Goal: Task Accomplishment & Management: Manage account settings

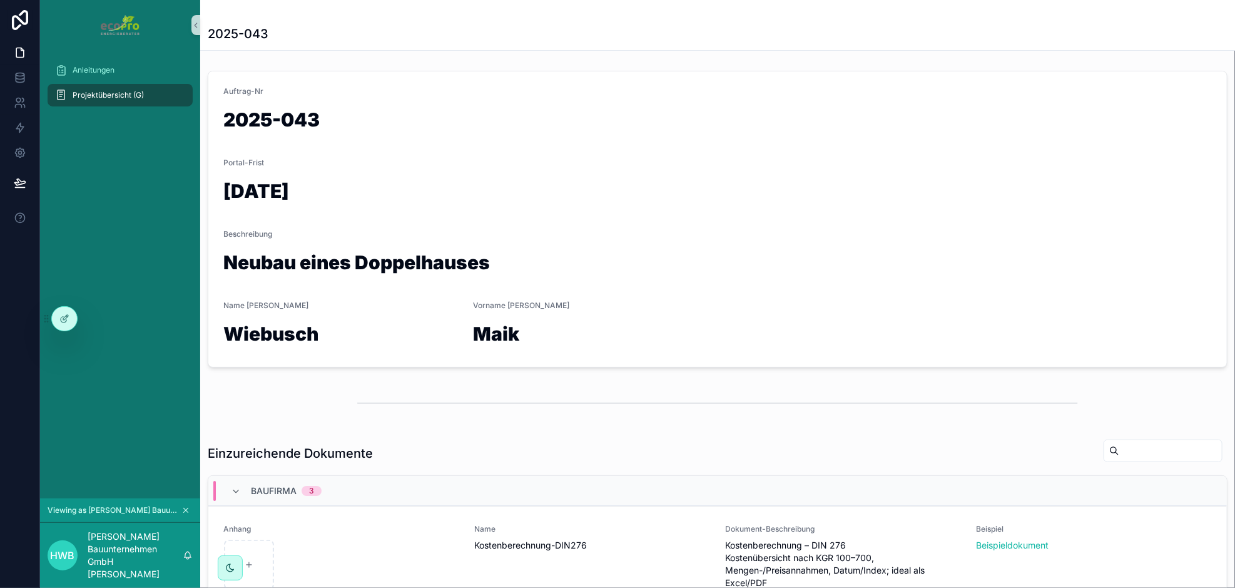
scroll to position [56, 0]
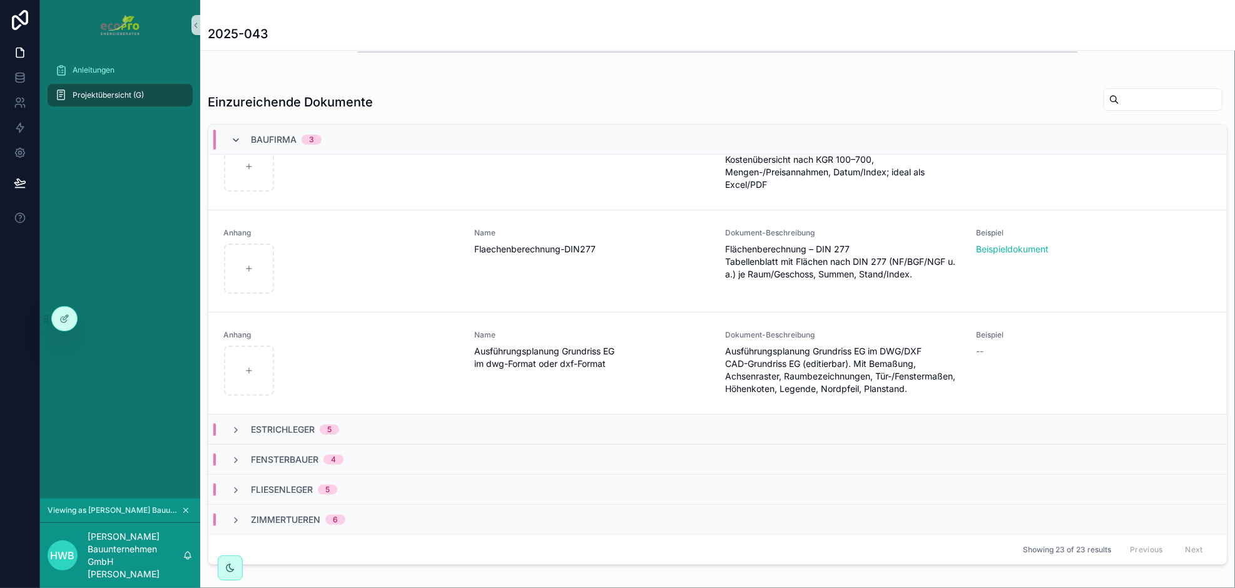
click at [240, 138] on icon "scrollable content" at bounding box center [236, 140] width 10 height 10
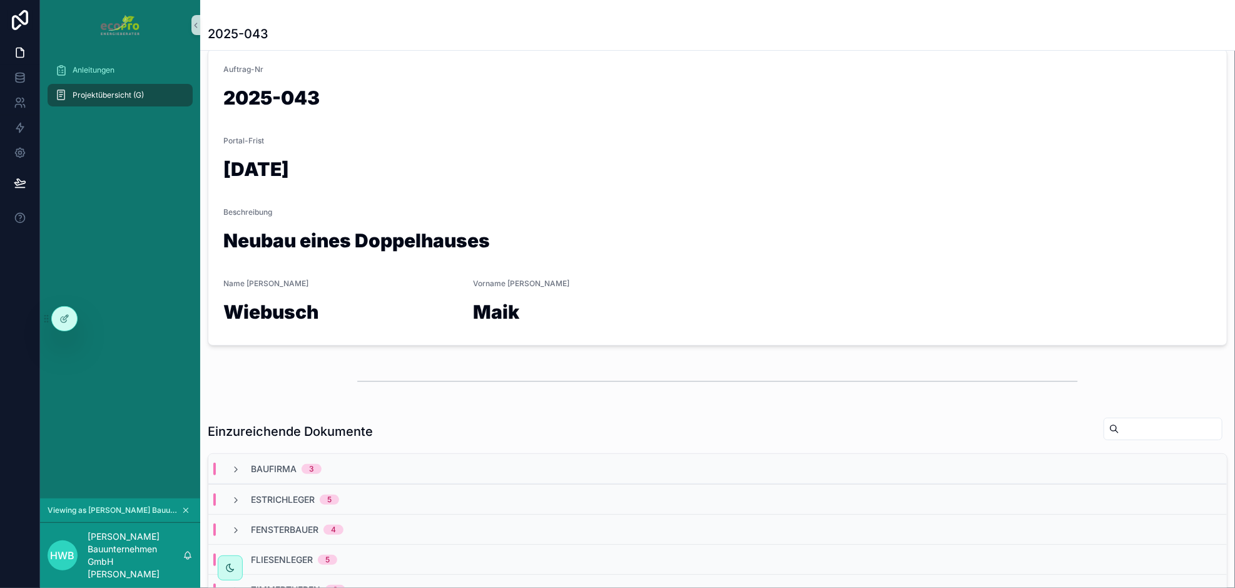
scroll to position [0, 0]
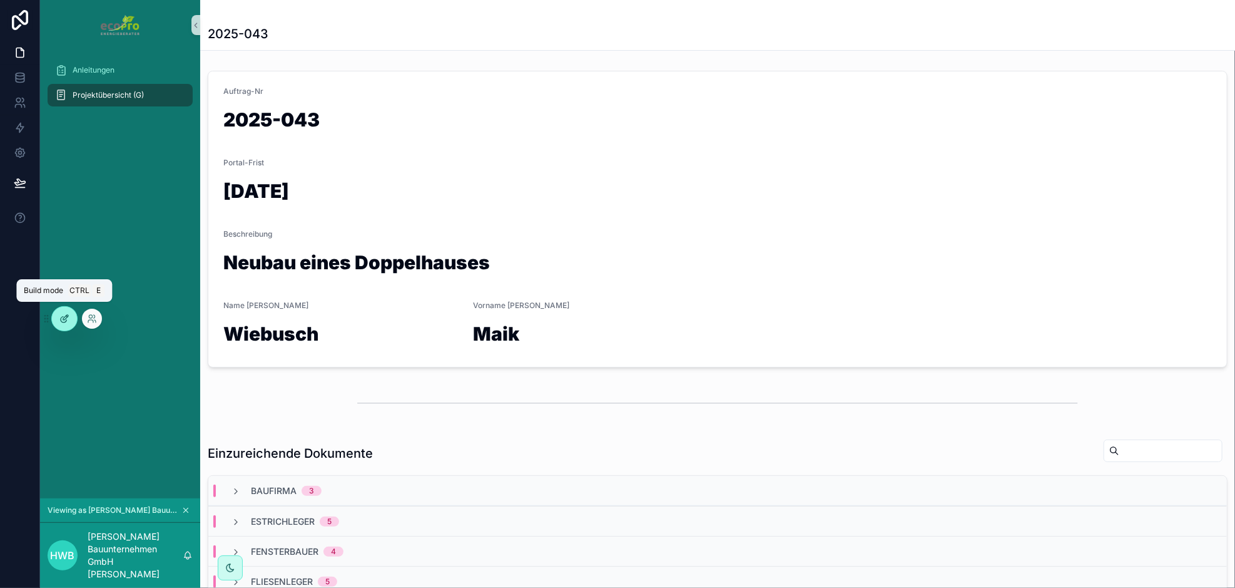
click at [64, 317] on icon at bounding box center [65, 317] width 5 height 5
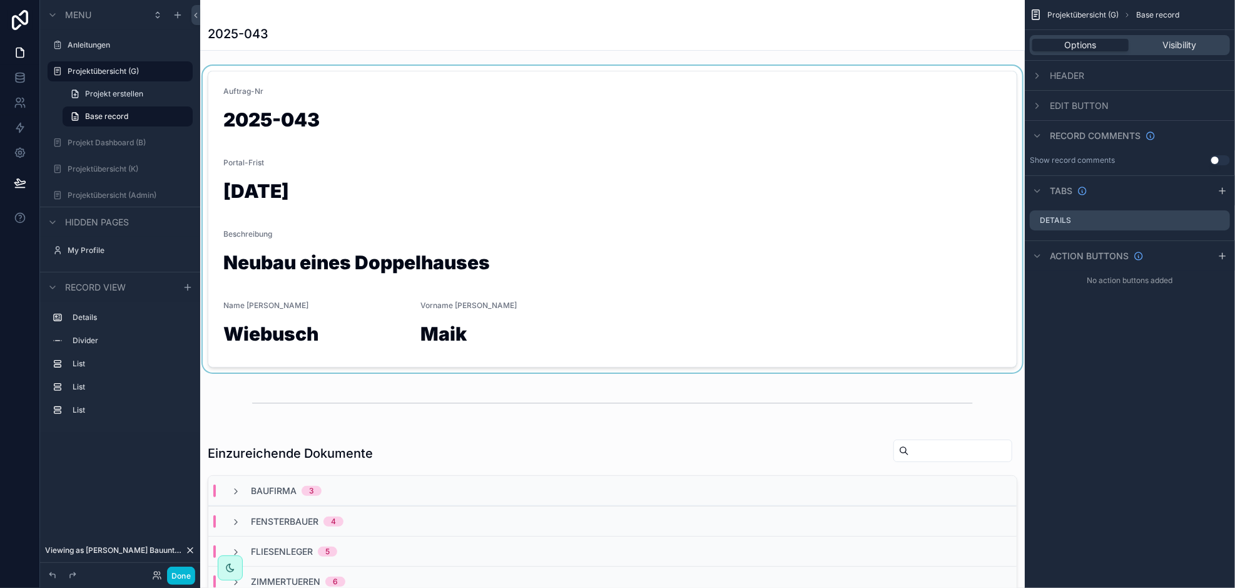
click at [291, 124] on div "scrollable content" at bounding box center [612, 219] width 825 height 307
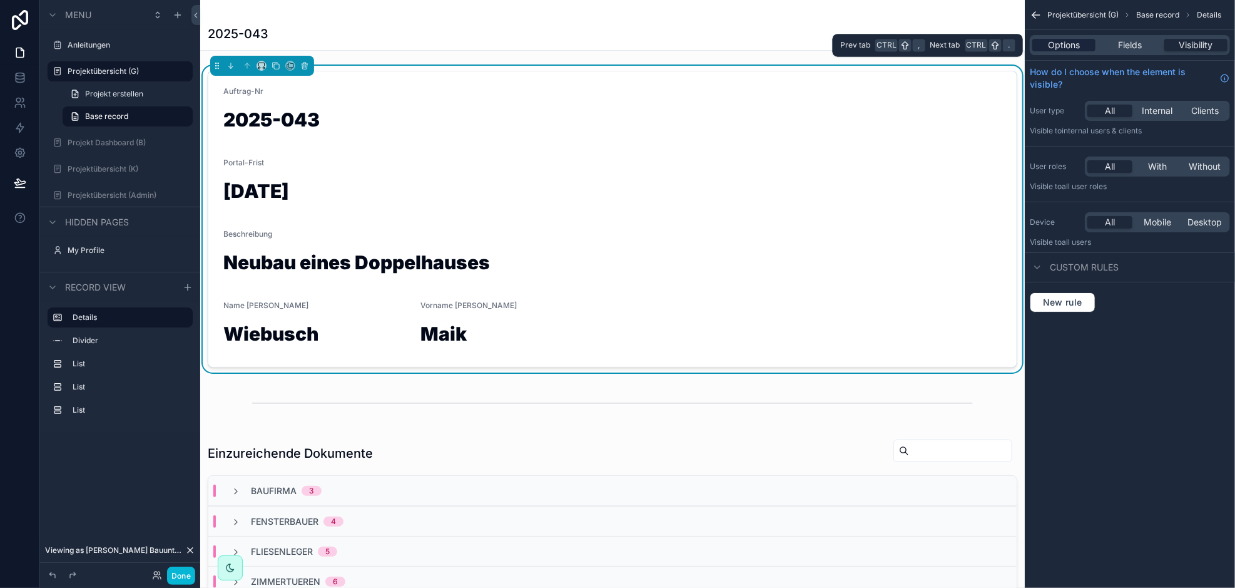
click at [1072, 42] on span "Options" at bounding box center [1064, 45] width 32 height 13
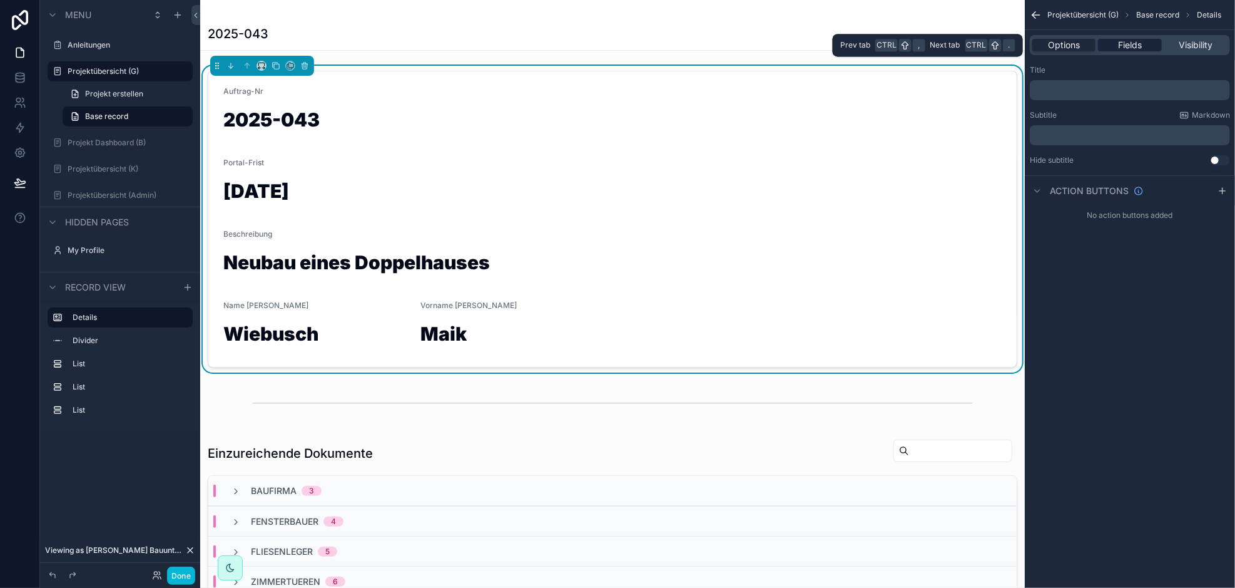
click at [1127, 44] on span "Fields" at bounding box center [1130, 45] width 24 height 13
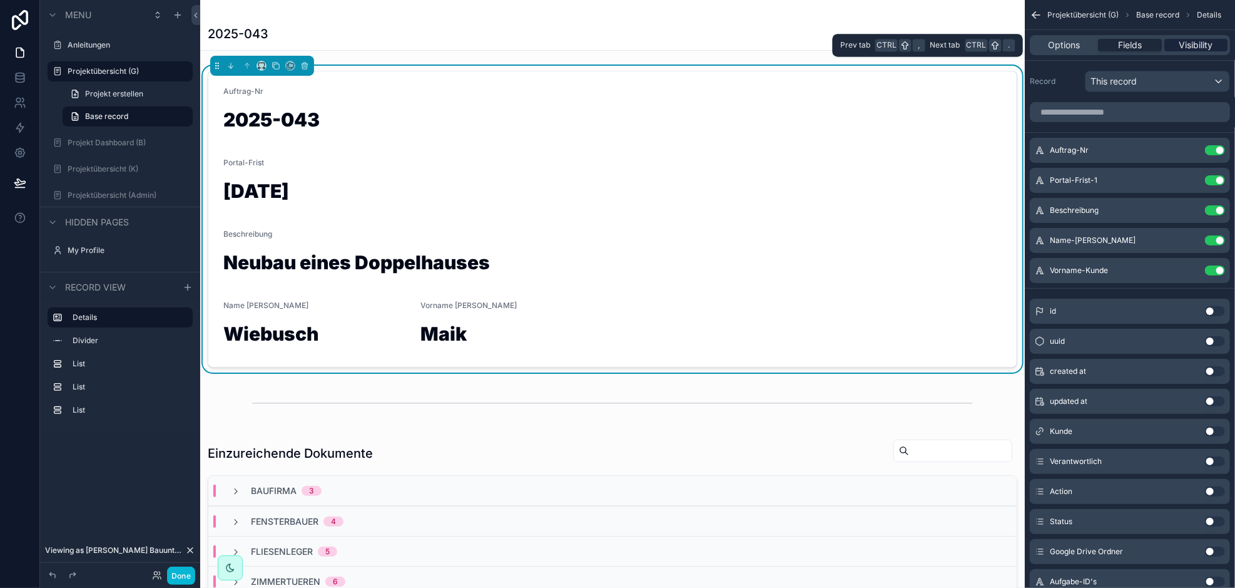
click at [1196, 42] on span "Visibility" at bounding box center [1196, 45] width 34 height 13
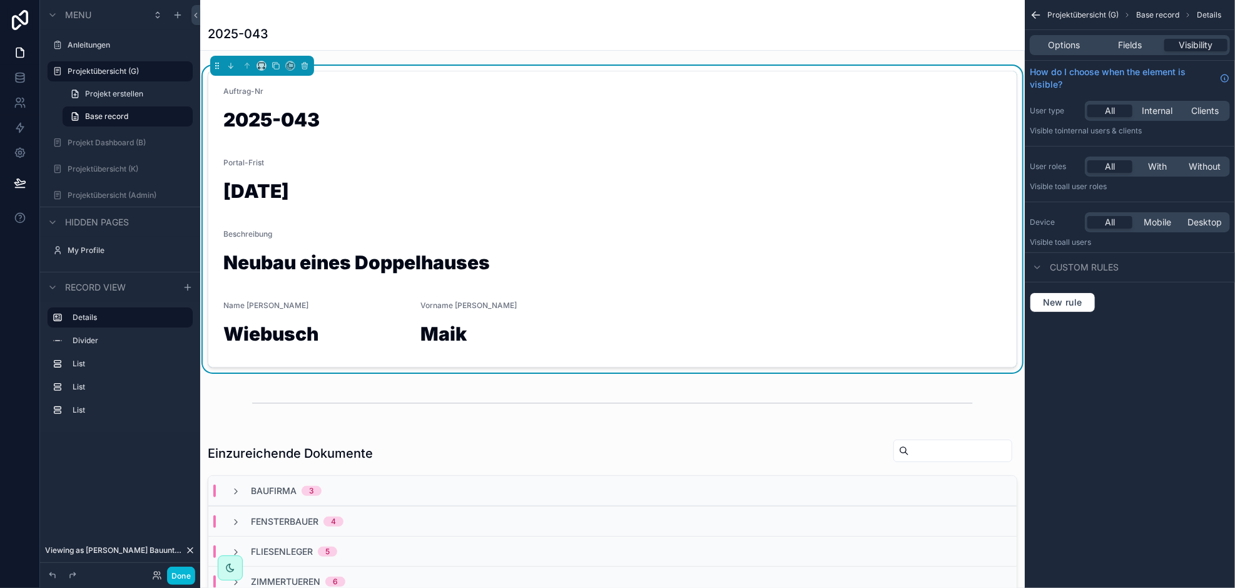
click at [320, 112] on h1 "2025-043" at bounding box center [612, 122] width 778 height 24
click at [1060, 46] on span "Options" at bounding box center [1064, 45] width 32 height 13
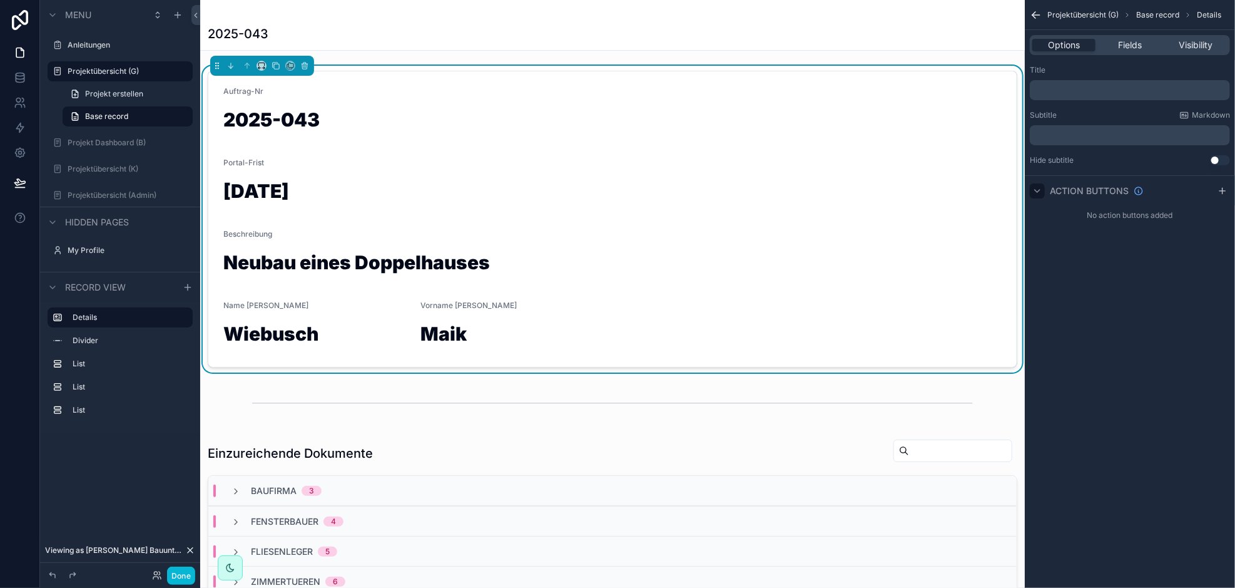
click at [1038, 192] on icon "scrollable content" at bounding box center [1037, 191] width 10 height 10
click at [1038, 193] on icon "scrollable content" at bounding box center [1037, 191] width 10 height 10
click at [239, 98] on div "Auftrag-Nr" at bounding box center [612, 93] width 778 height 15
click at [240, 120] on h1 "2025-043" at bounding box center [612, 122] width 778 height 24
click at [1141, 46] on span "Fields" at bounding box center [1130, 45] width 24 height 13
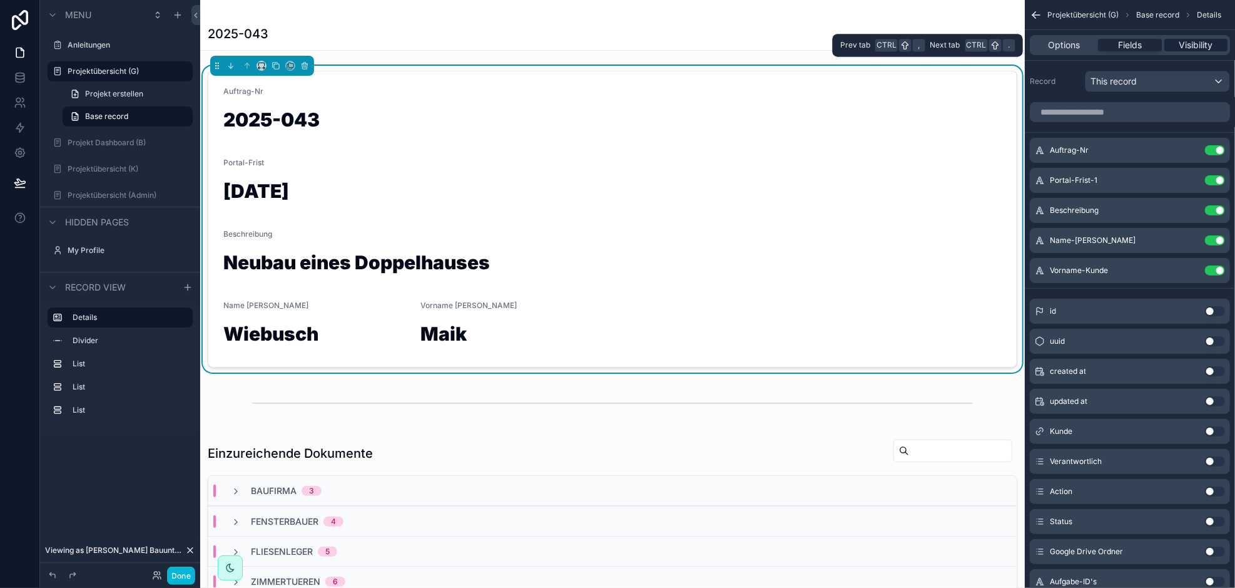
click at [1191, 46] on span "Visibility" at bounding box center [1196, 45] width 34 height 13
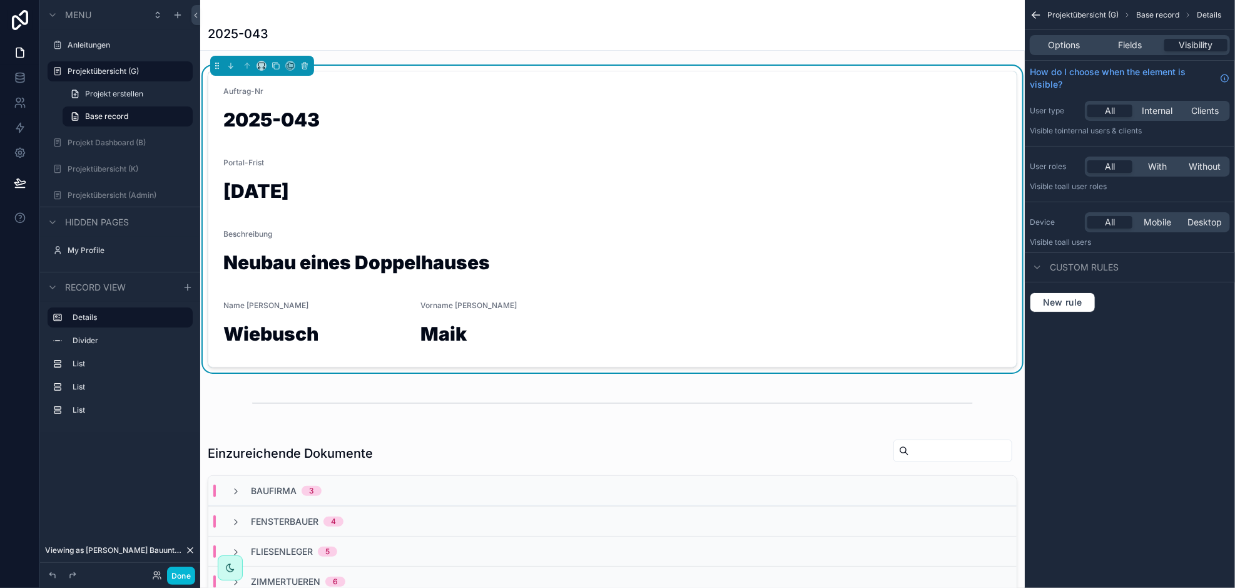
click at [273, 264] on h1 "Neubau eines Doppelhauses" at bounding box center [612, 265] width 778 height 24
click at [265, 331] on h1 "Wiebusch" at bounding box center [316, 336] width 187 height 24
click at [520, 78] on form "Auftrag-Nr 2025-043 Portal-Frist [DATE] Beschreibung Neubau eines Doppelhauses …" at bounding box center [612, 218] width 808 height 295
click at [1133, 44] on span "Fields" at bounding box center [1130, 45] width 24 height 13
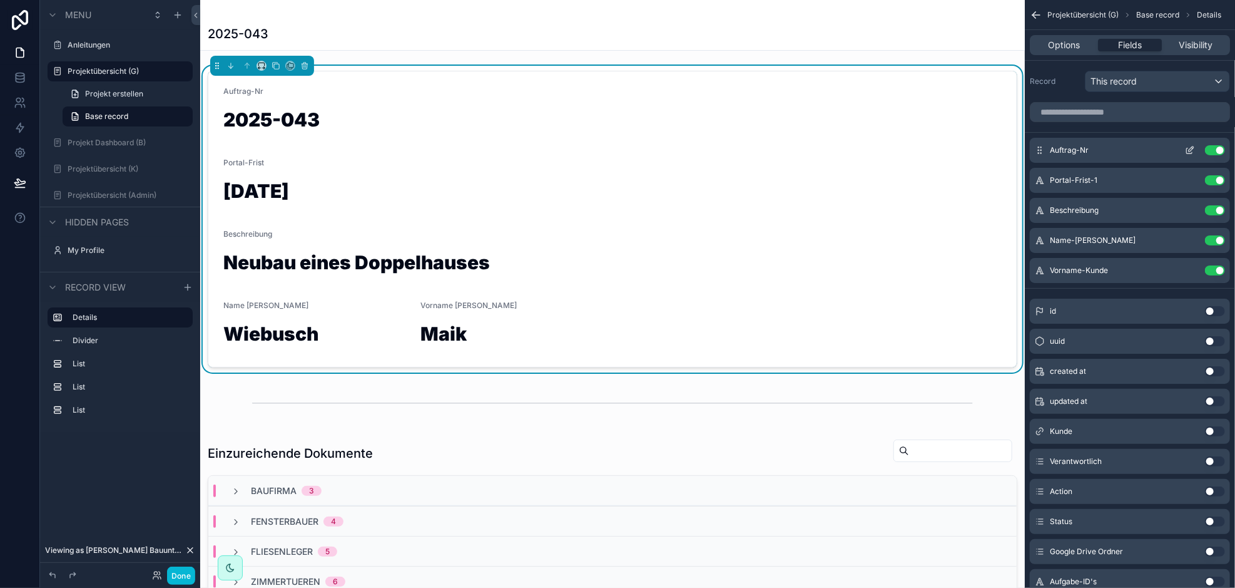
click at [1191, 150] on icon "scrollable content" at bounding box center [1190, 150] width 10 height 10
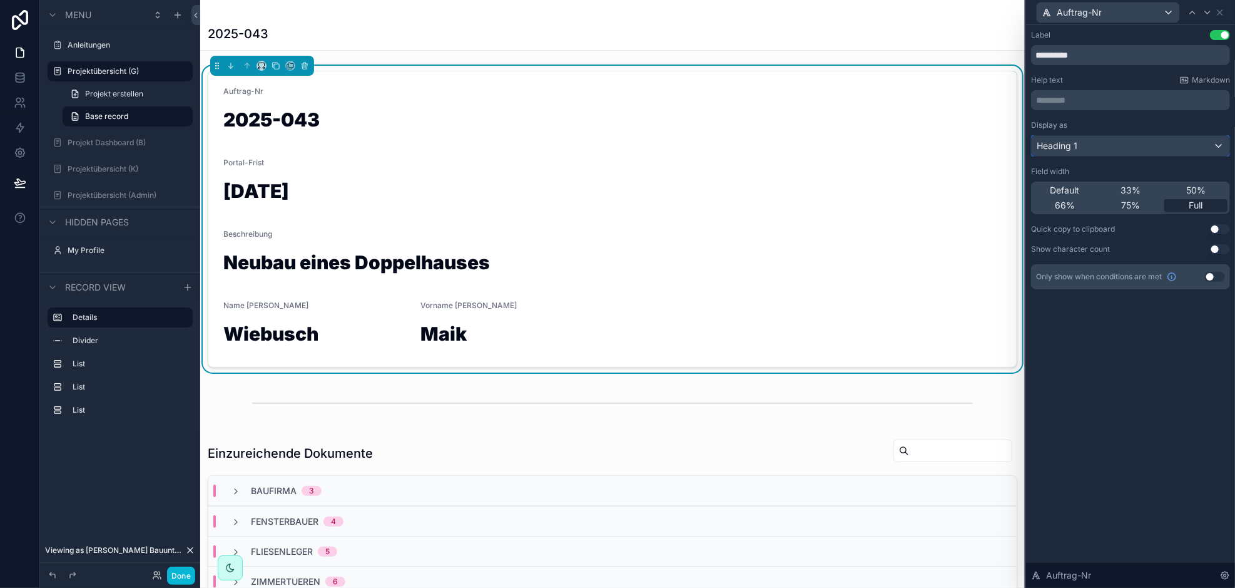
click at [1221, 145] on div "Heading 1" at bounding box center [1131, 146] width 198 height 20
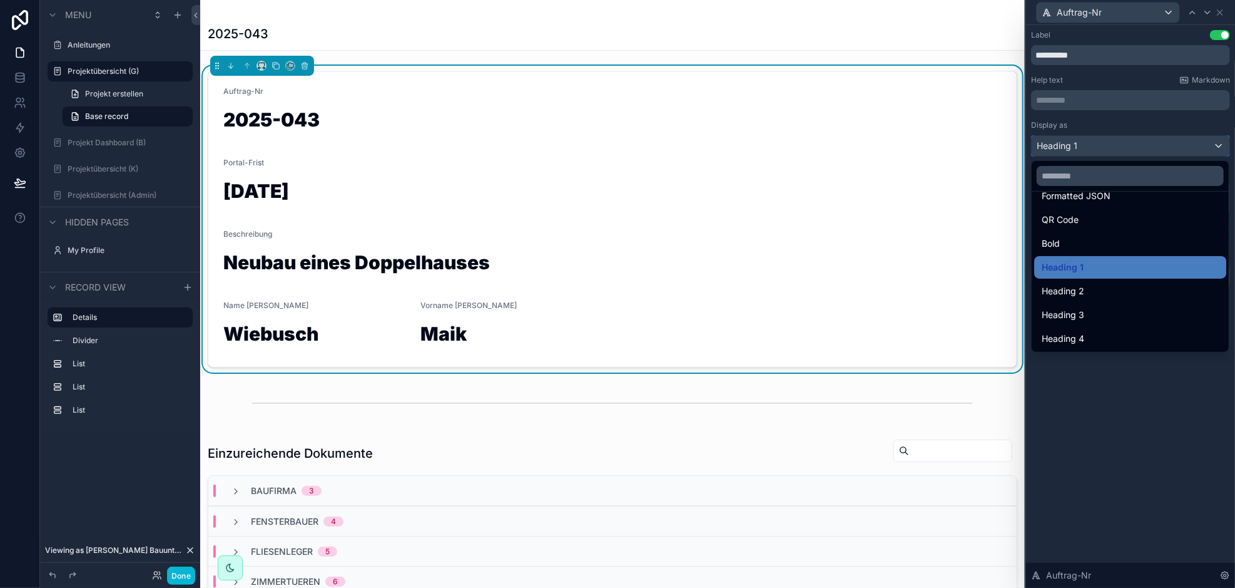
scroll to position [136, 0]
click at [1074, 287] on span "Heading 2" at bounding box center [1063, 290] width 43 height 15
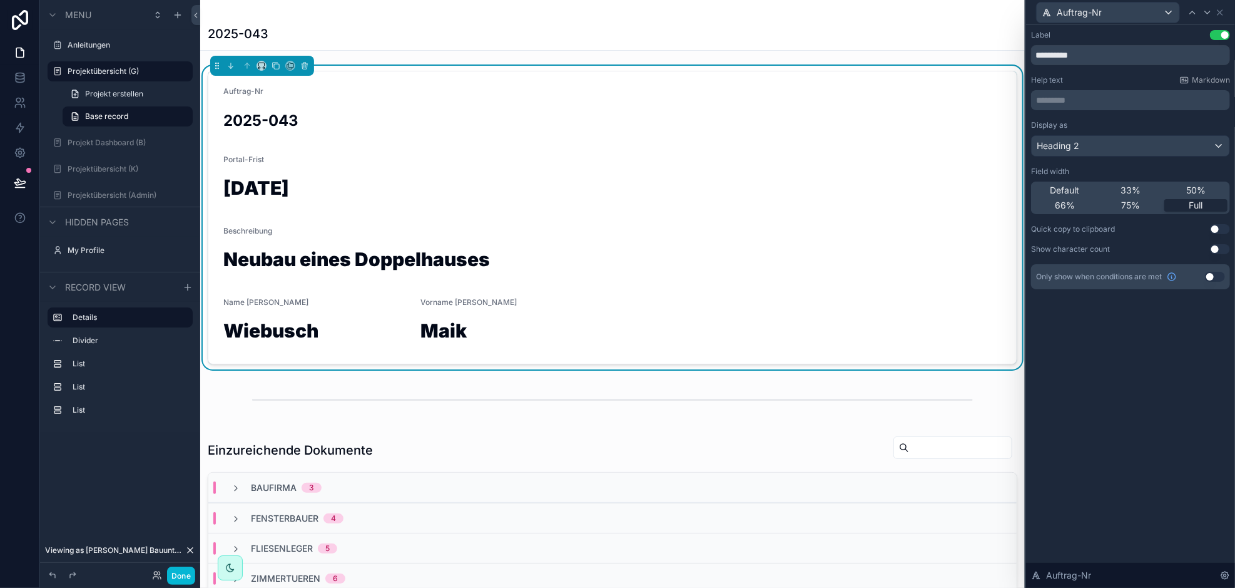
click at [433, 187] on form "Auftrag-Nr 2025-043 Portal-Frist [DATE] Beschreibung Neubau eines Doppelhauses …" at bounding box center [612, 217] width 808 height 292
click at [1219, 11] on icon at bounding box center [1220, 12] width 5 height 5
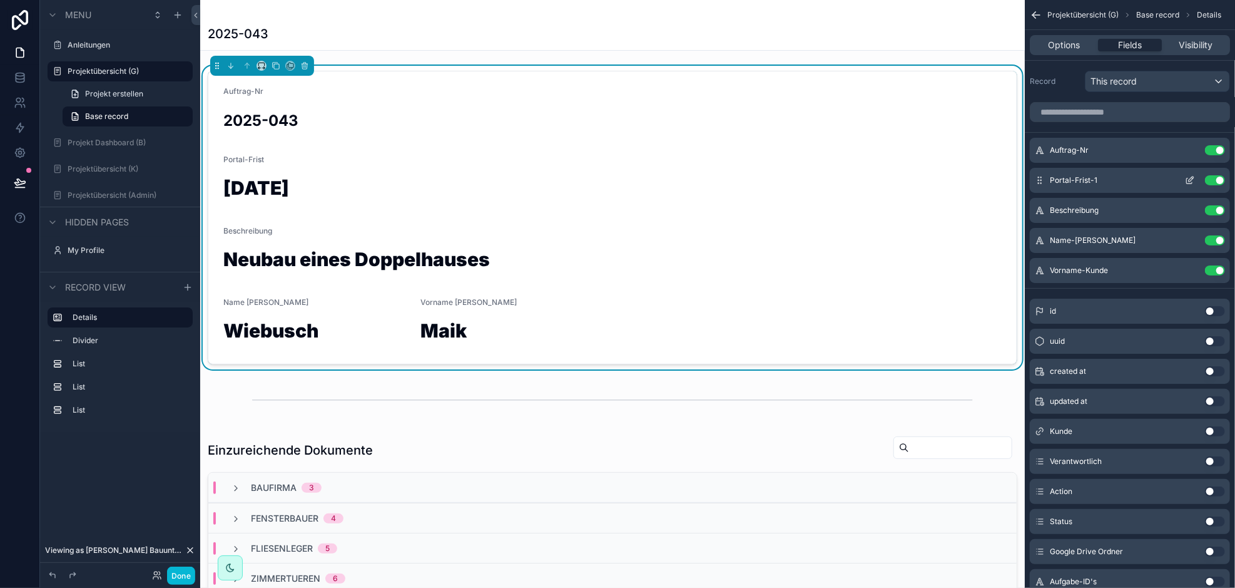
click at [1190, 178] on icon "scrollable content" at bounding box center [1190, 180] width 10 height 10
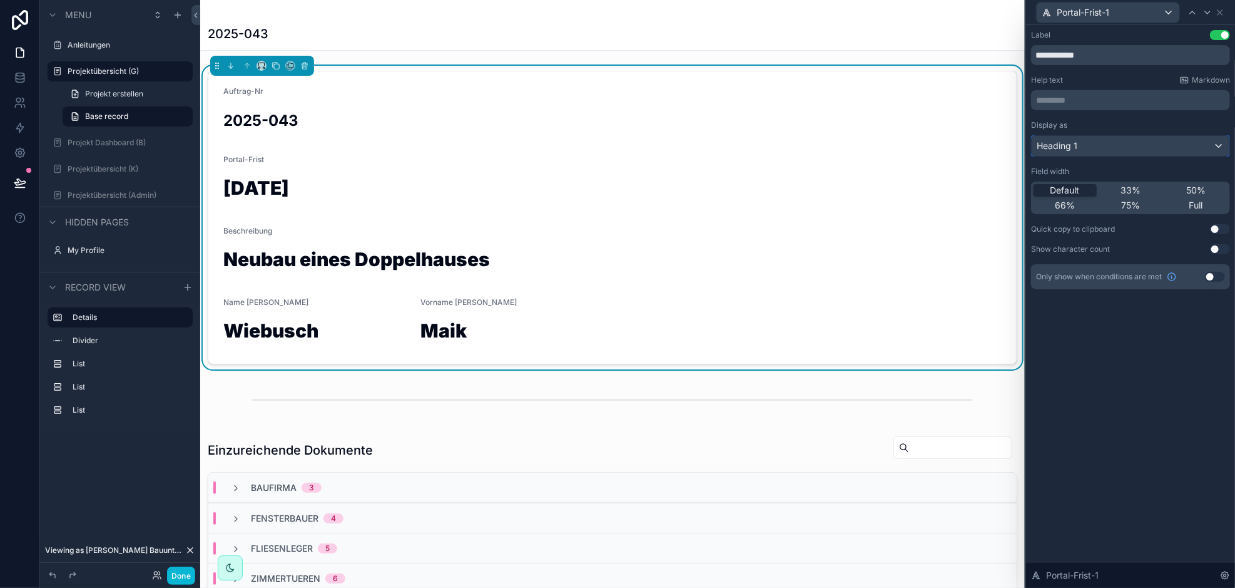
click at [1220, 145] on div "Heading 1" at bounding box center [1131, 146] width 198 height 20
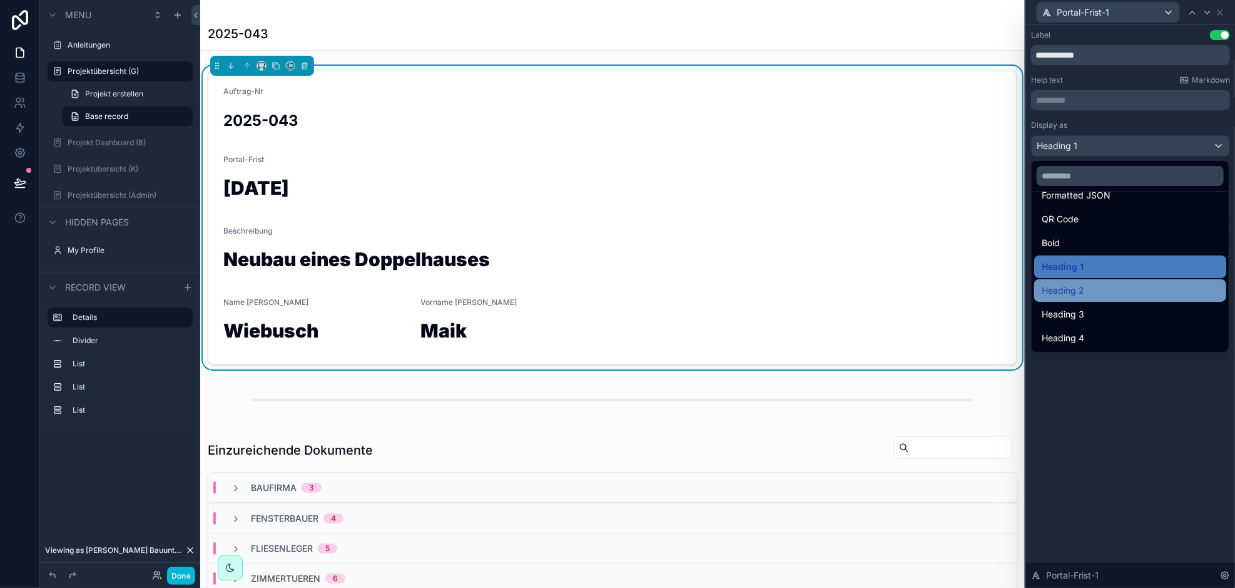
click at [1084, 291] on span "Heading 2" at bounding box center [1063, 290] width 43 height 15
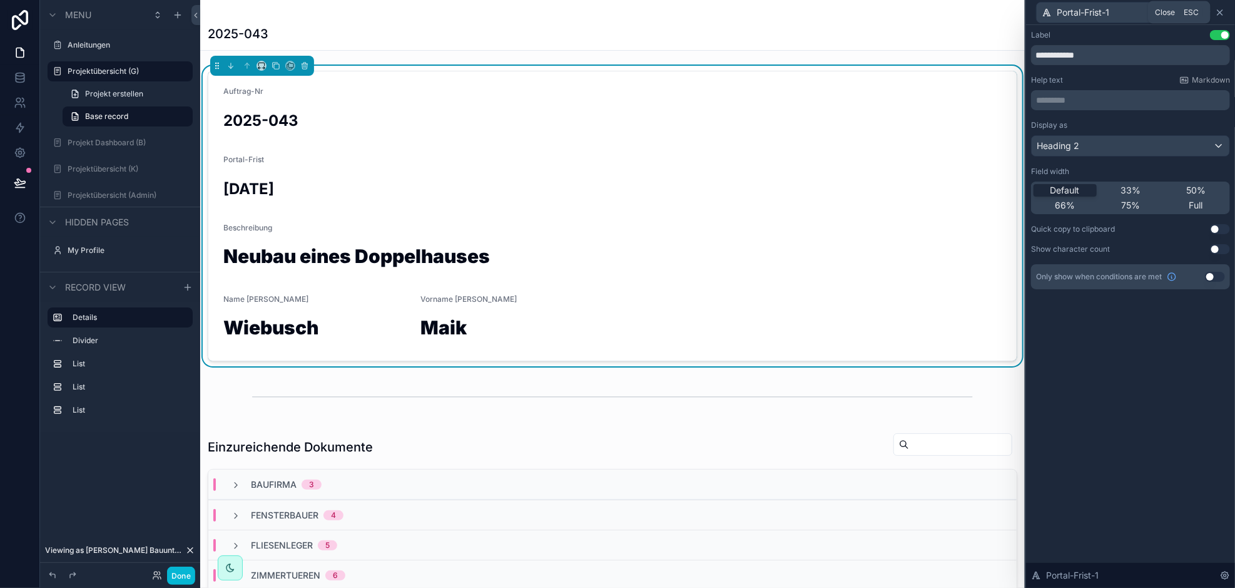
click at [1221, 11] on icon at bounding box center [1220, 12] width 5 height 5
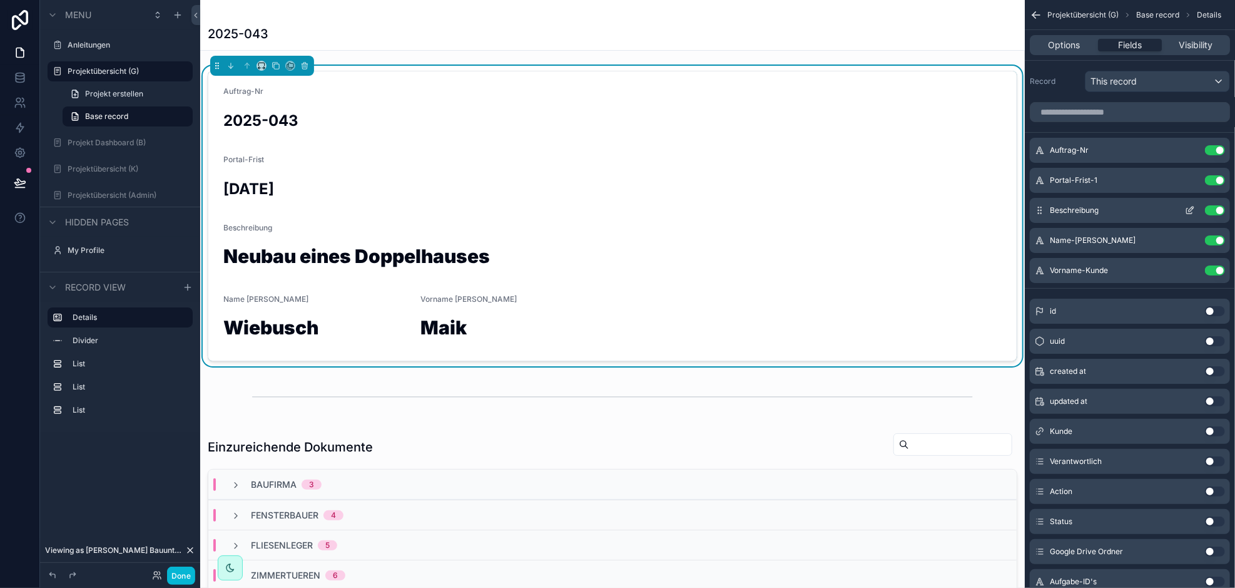
click at [1191, 208] on icon "scrollable content" at bounding box center [1190, 210] width 10 height 10
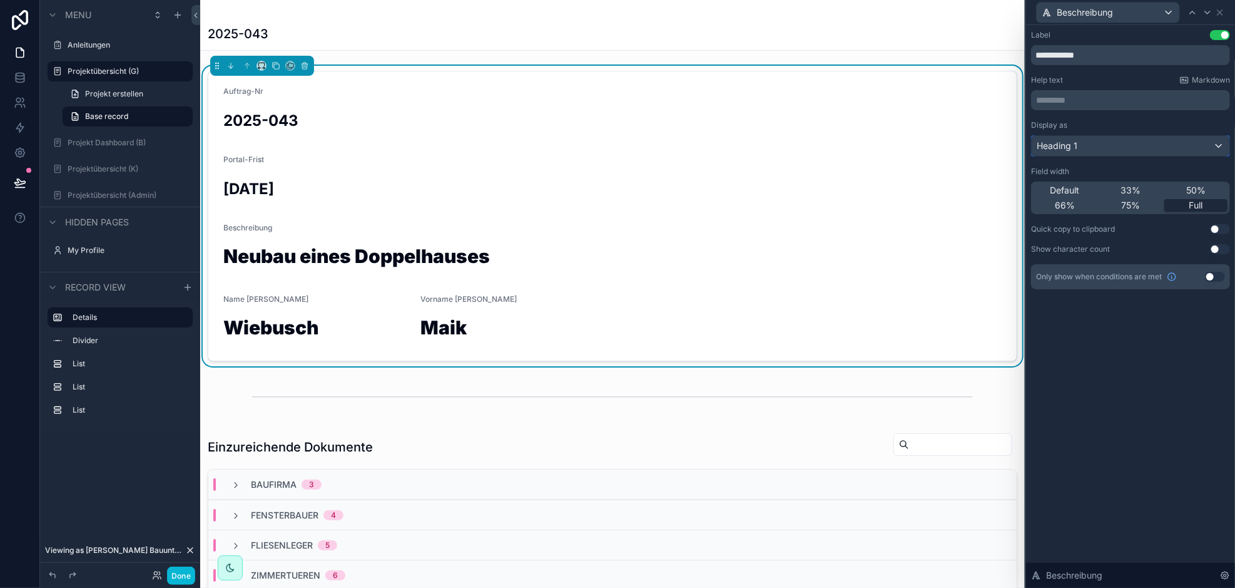
click at [1216, 145] on div "Heading 1" at bounding box center [1131, 146] width 198 height 20
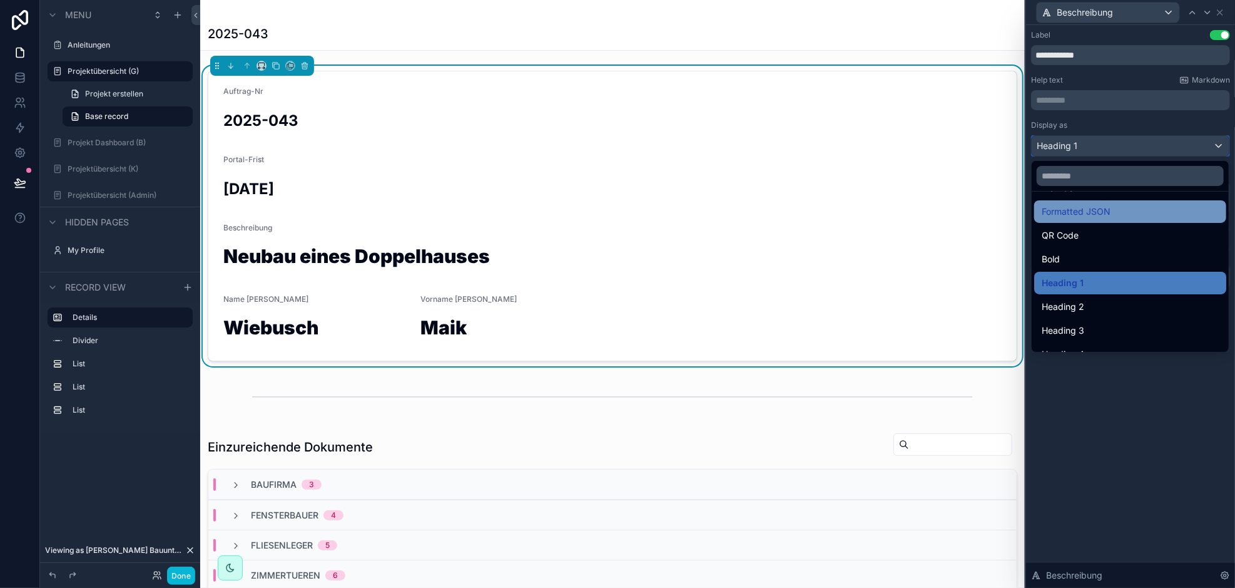
scroll to position [125, 0]
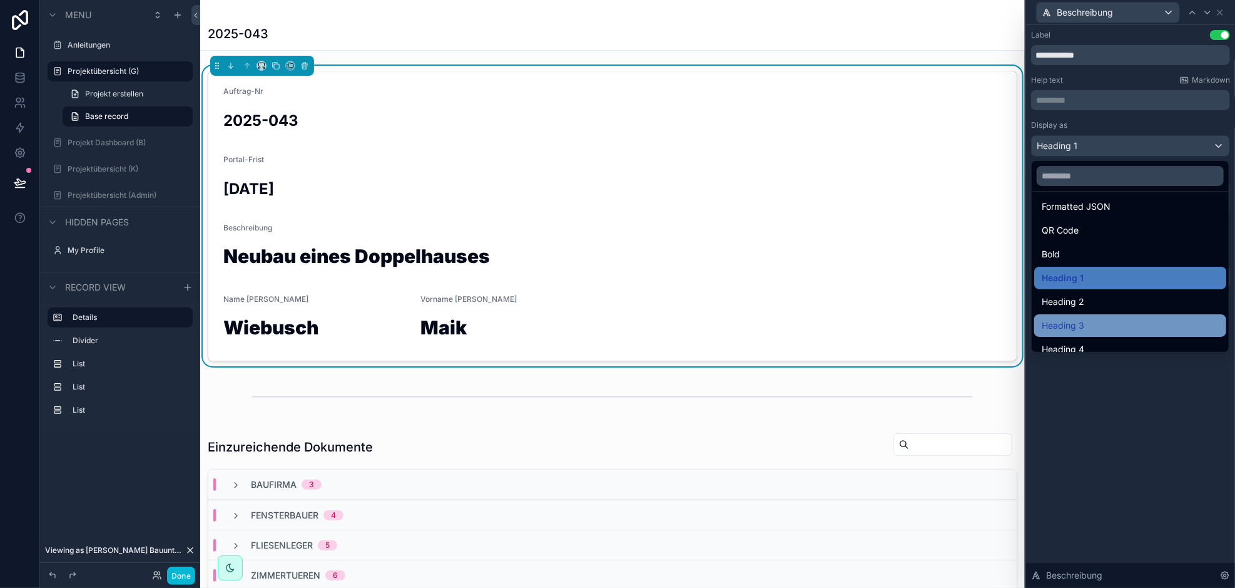
click at [1098, 320] on div "Heading 3" at bounding box center [1130, 325] width 177 height 15
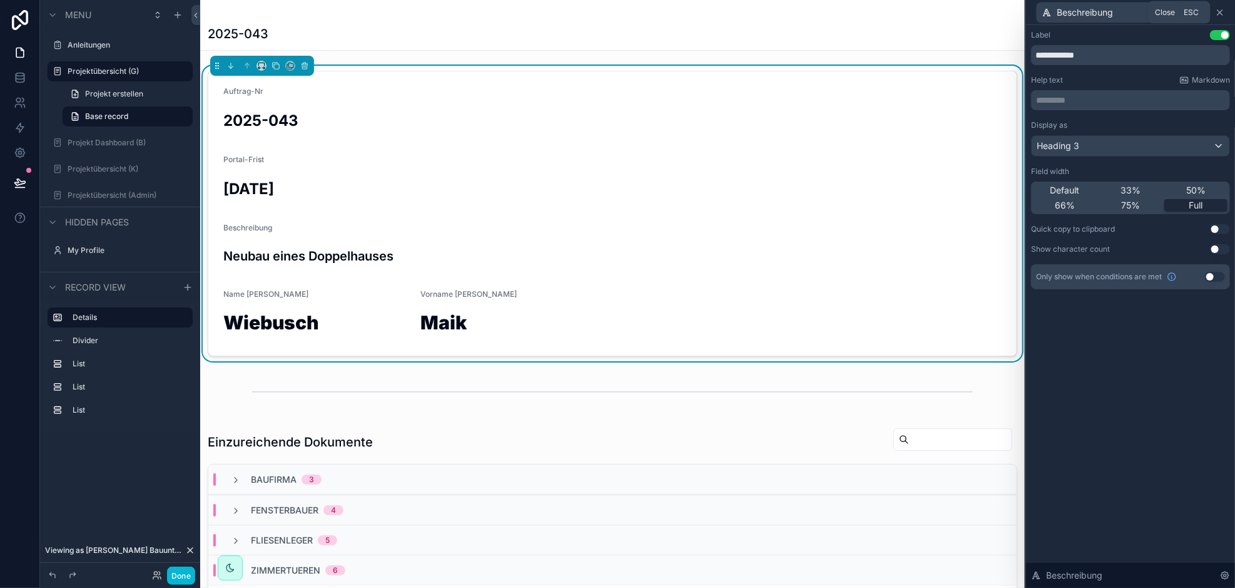
click at [1221, 13] on icon at bounding box center [1220, 12] width 5 height 5
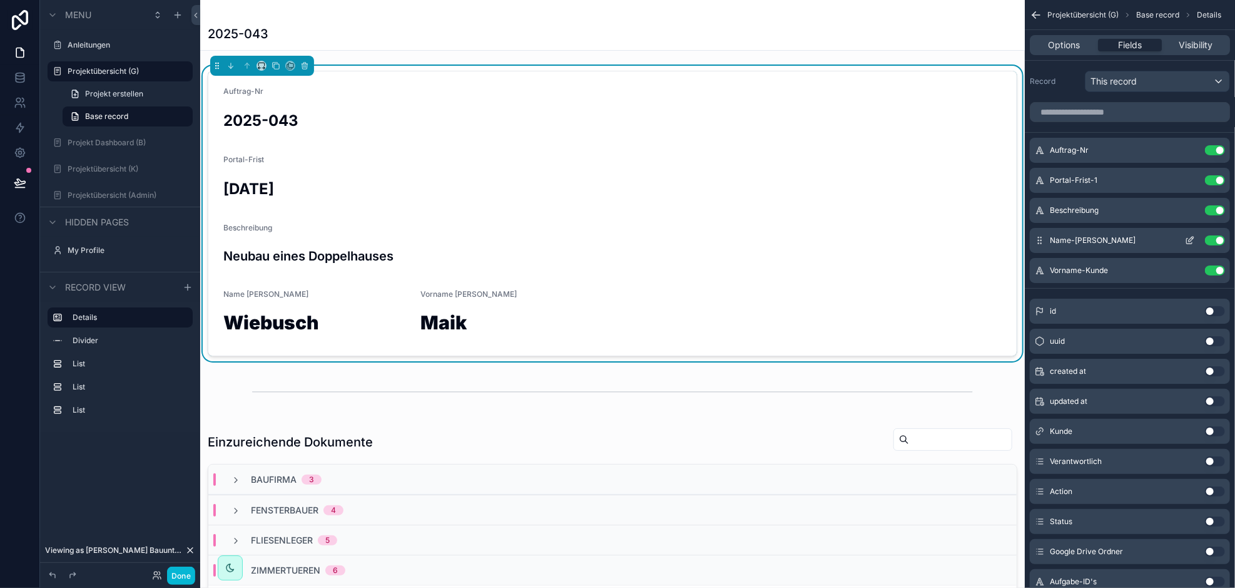
click at [1191, 241] on icon "scrollable content" at bounding box center [1190, 240] width 10 height 10
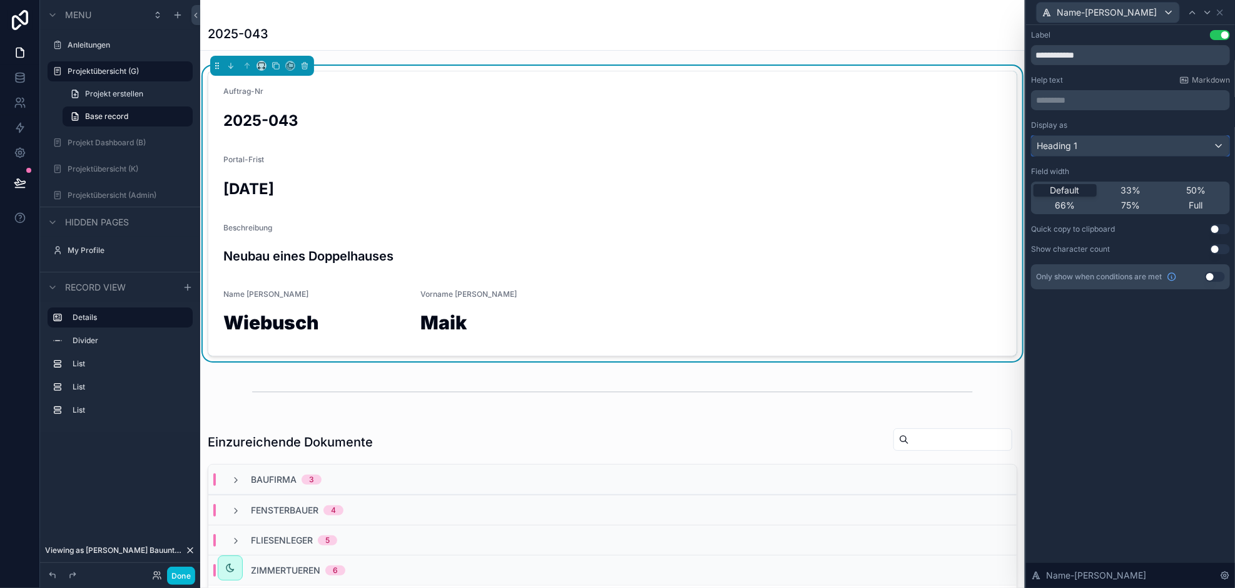
click at [1216, 148] on div "Heading 1" at bounding box center [1131, 146] width 198 height 20
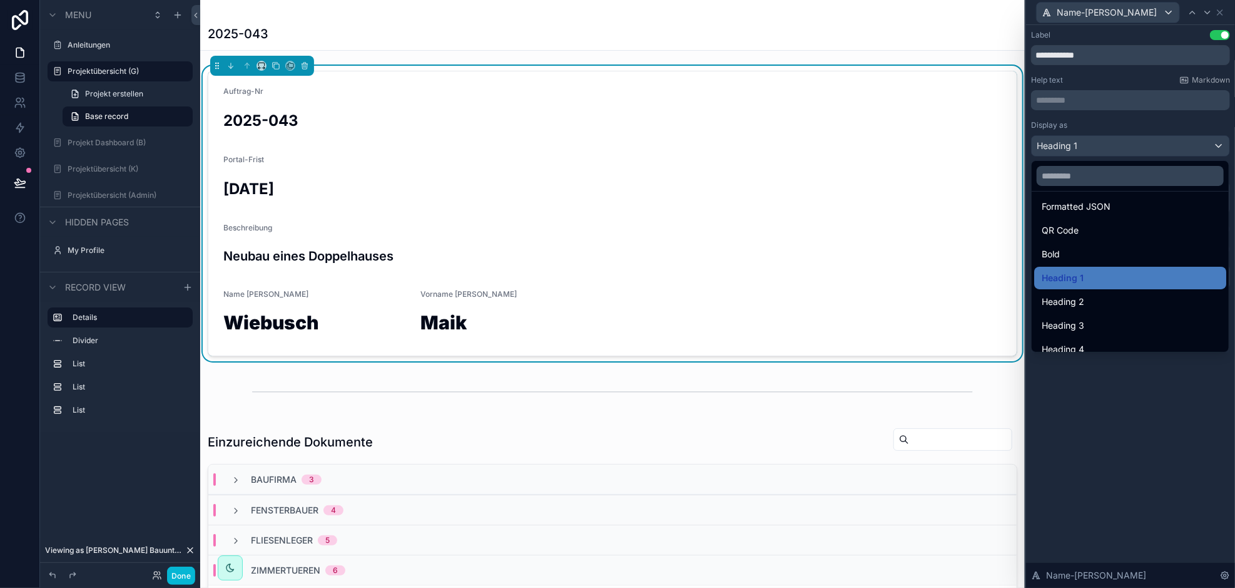
click at [1080, 322] on span "Heading 3" at bounding box center [1063, 325] width 43 height 15
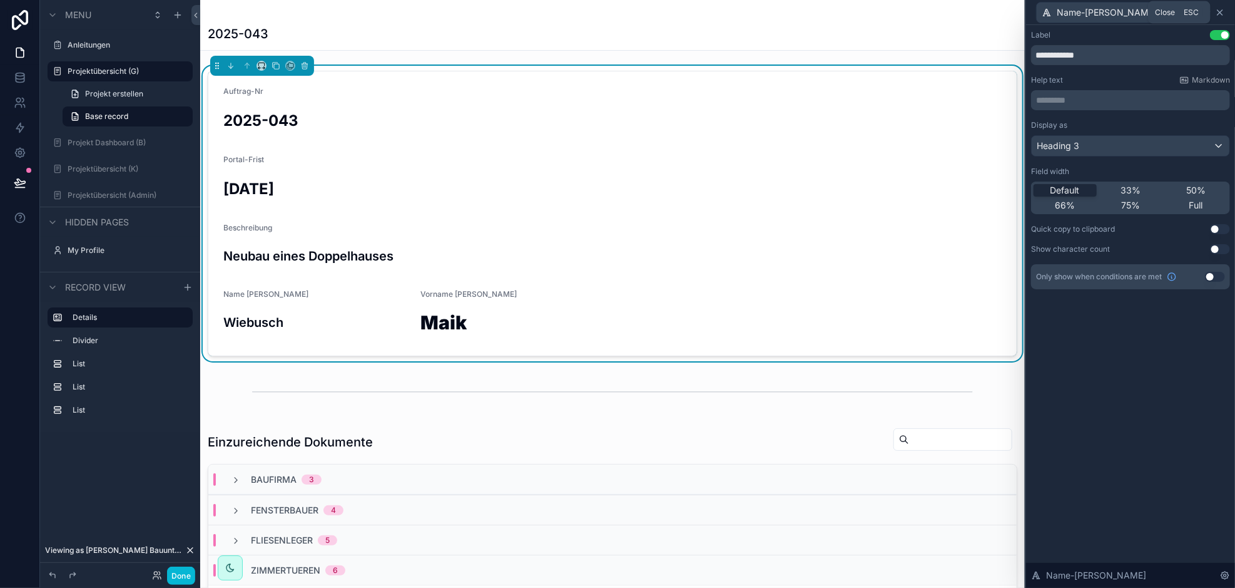
click at [1221, 12] on icon at bounding box center [1220, 13] width 10 height 10
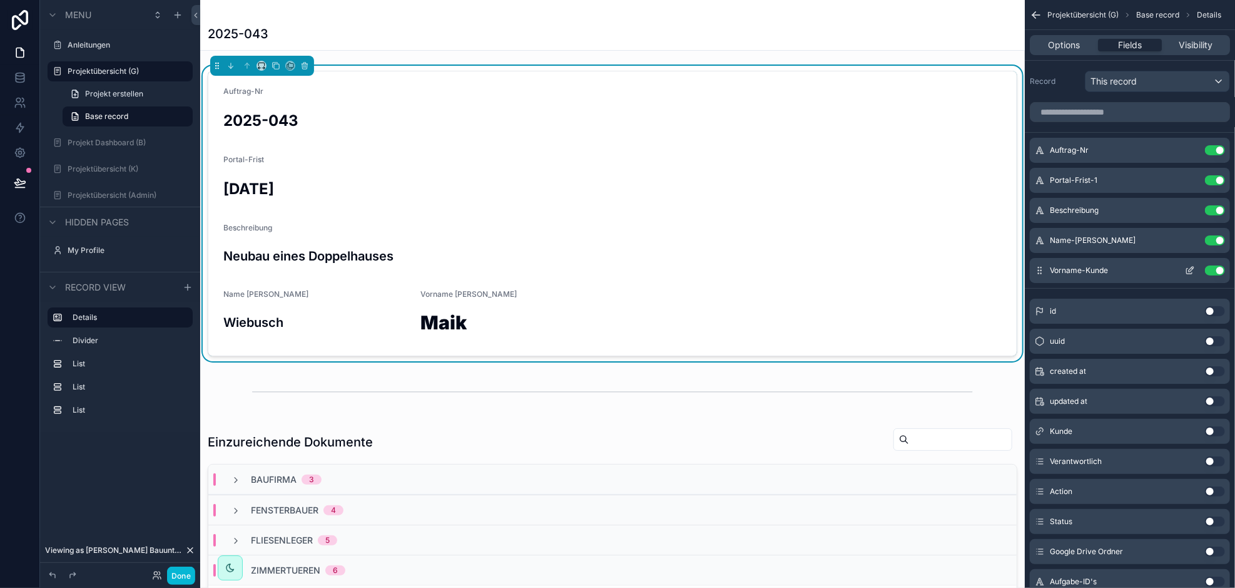
click at [1191, 267] on icon "scrollable content" at bounding box center [1190, 270] width 10 height 10
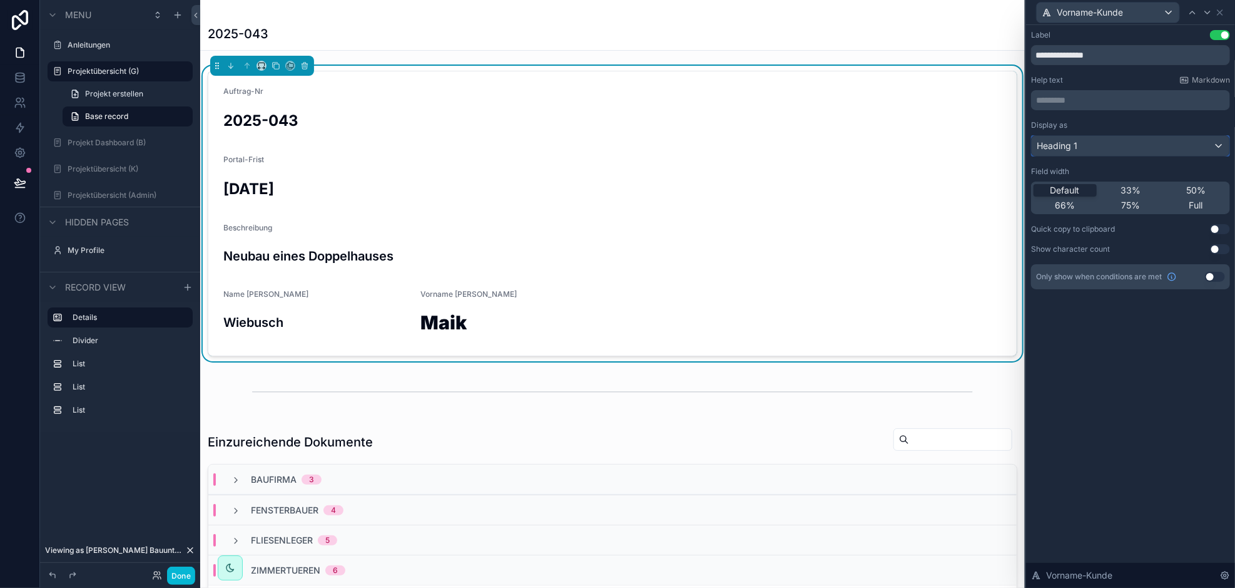
click at [1221, 145] on div "Heading 1" at bounding box center [1131, 146] width 198 height 20
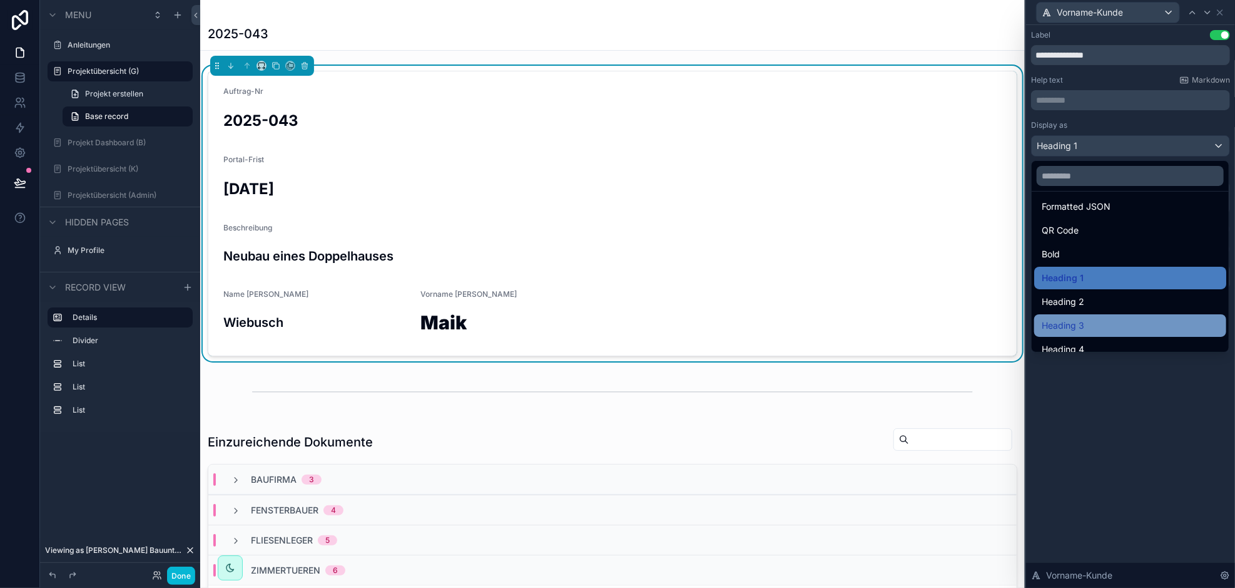
click at [1081, 318] on span "Heading 3" at bounding box center [1063, 325] width 43 height 15
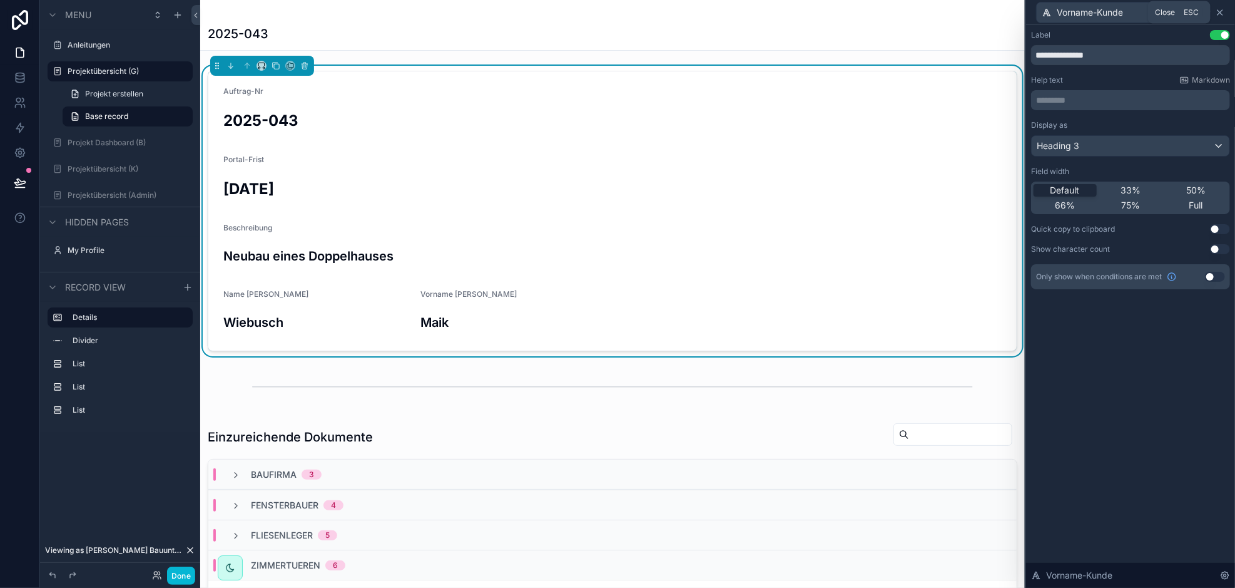
click at [1221, 14] on icon at bounding box center [1220, 13] width 10 height 10
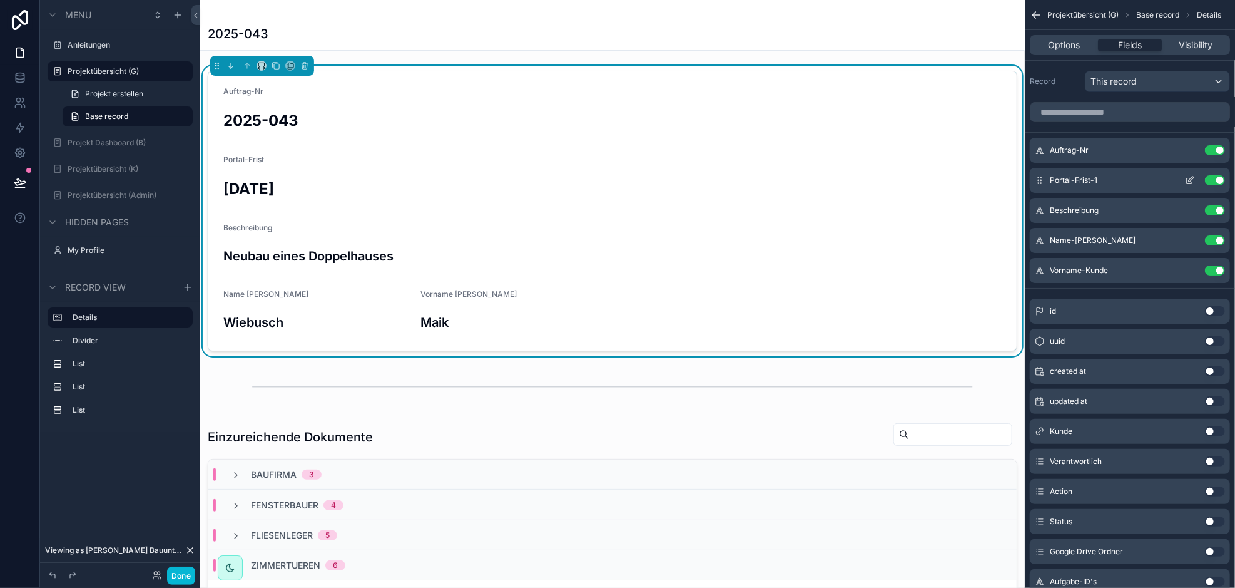
click at [1191, 176] on icon "scrollable content" at bounding box center [1190, 180] width 10 height 10
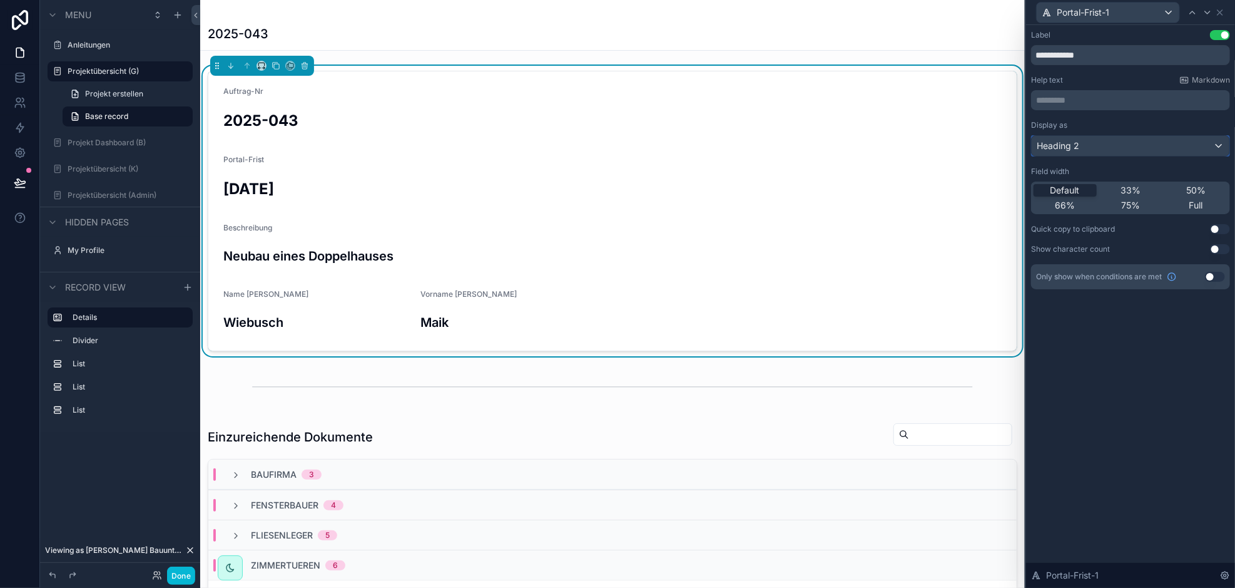
click at [1213, 143] on div "Heading 2" at bounding box center [1131, 146] width 198 height 20
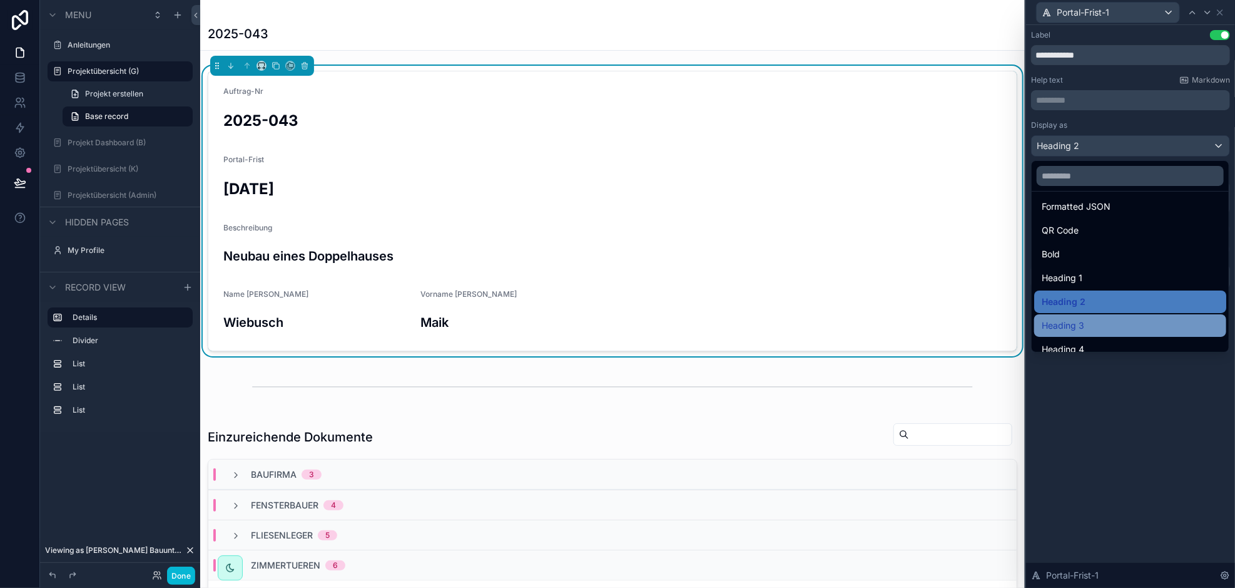
click at [1092, 322] on div "Heading 3" at bounding box center [1130, 325] width 177 height 15
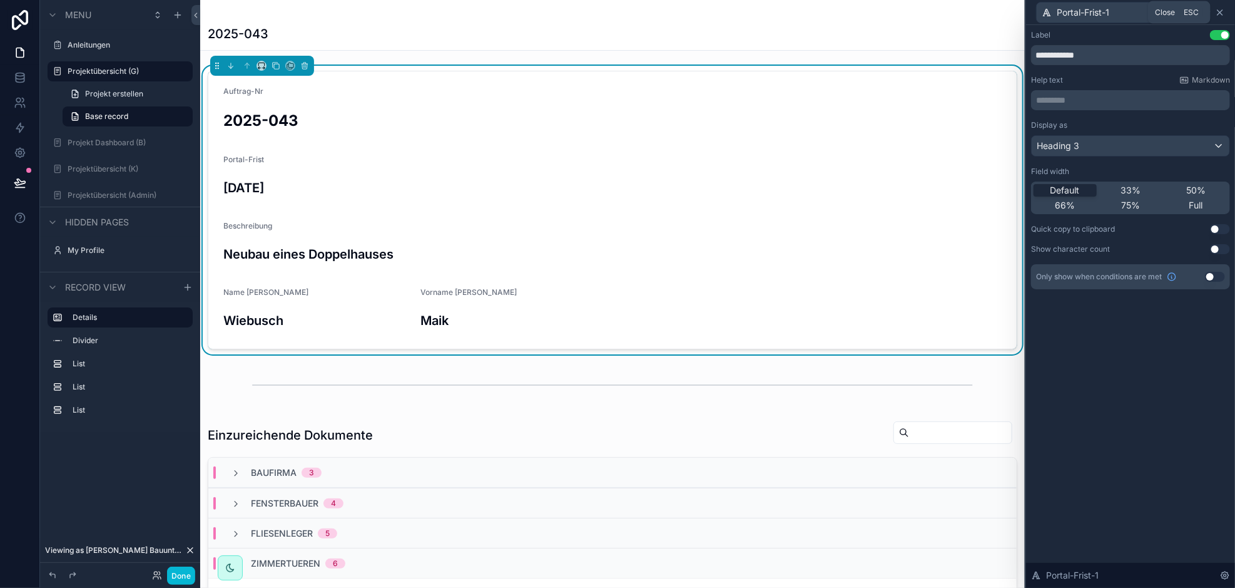
click at [1224, 12] on icon at bounding box center [1220, 13] width 10 height 10
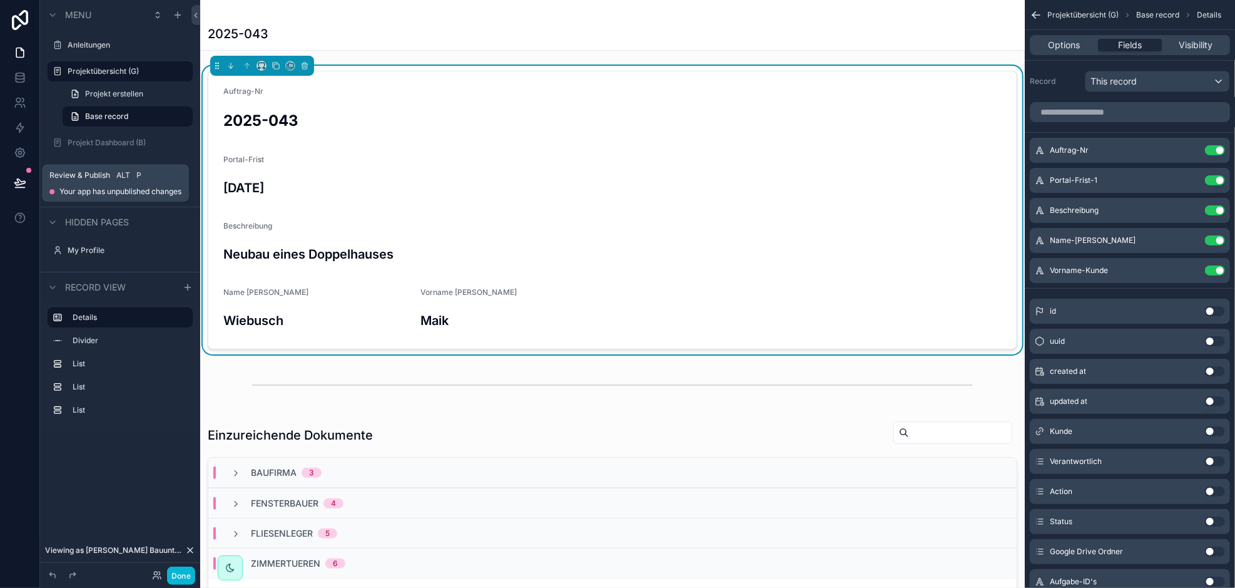
click at [25, 185] on icon at bounding box center [20, 182] width 13 height 13
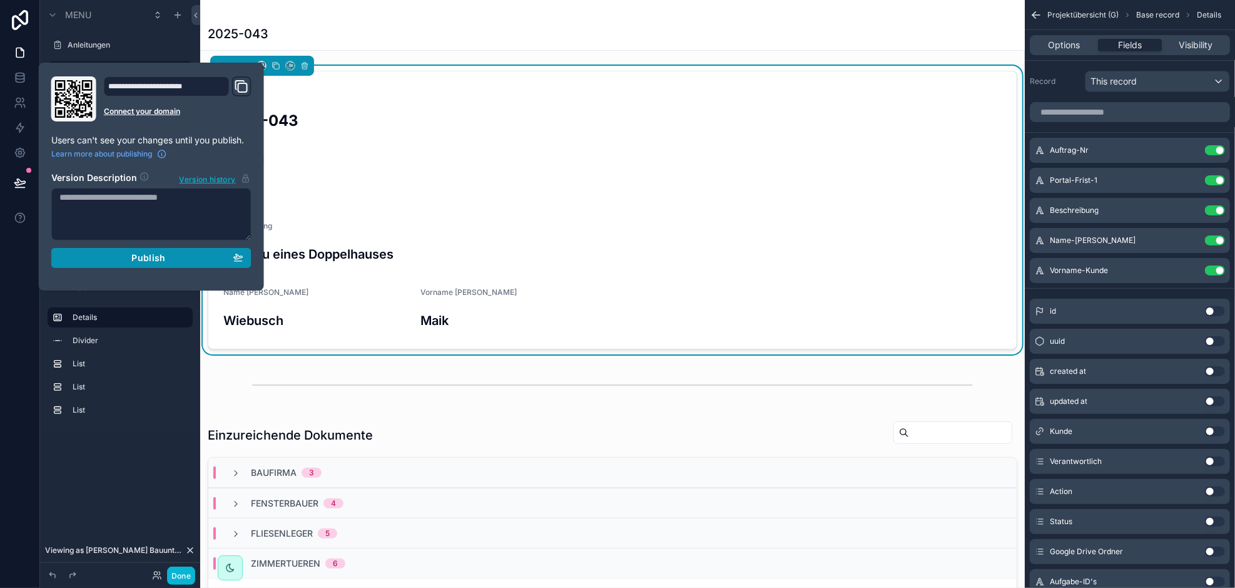
click at [120, 256] on div "Publish" at bounding box center [151, 257] width 184 height 11
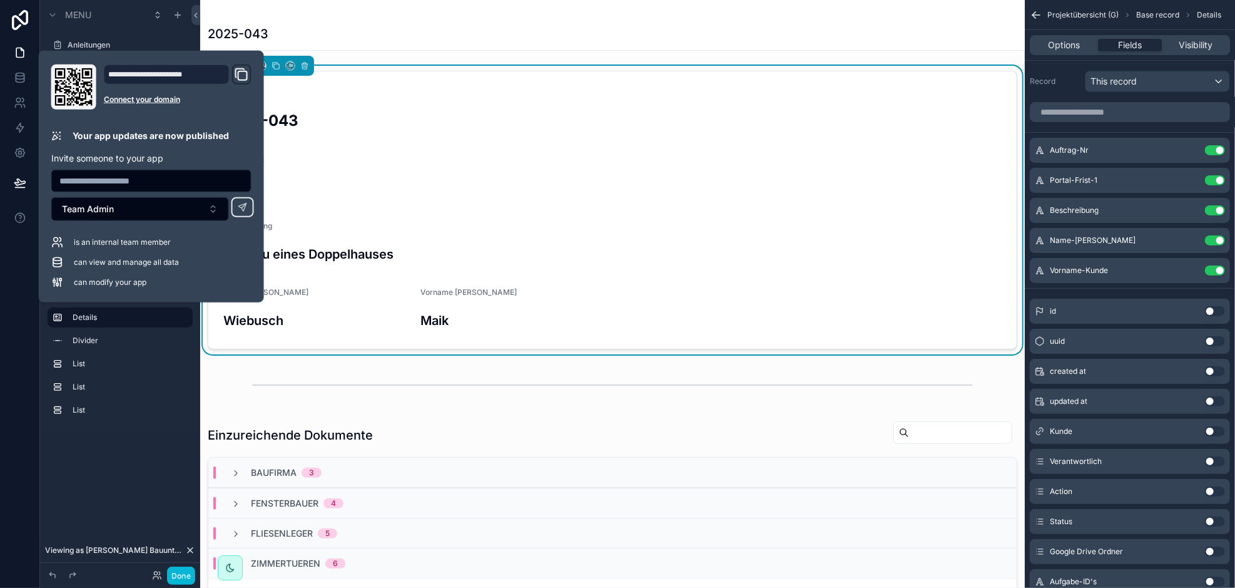
click at [372, 39] on div "2025-043" at bounding box center [613, 34] width 810 height 18
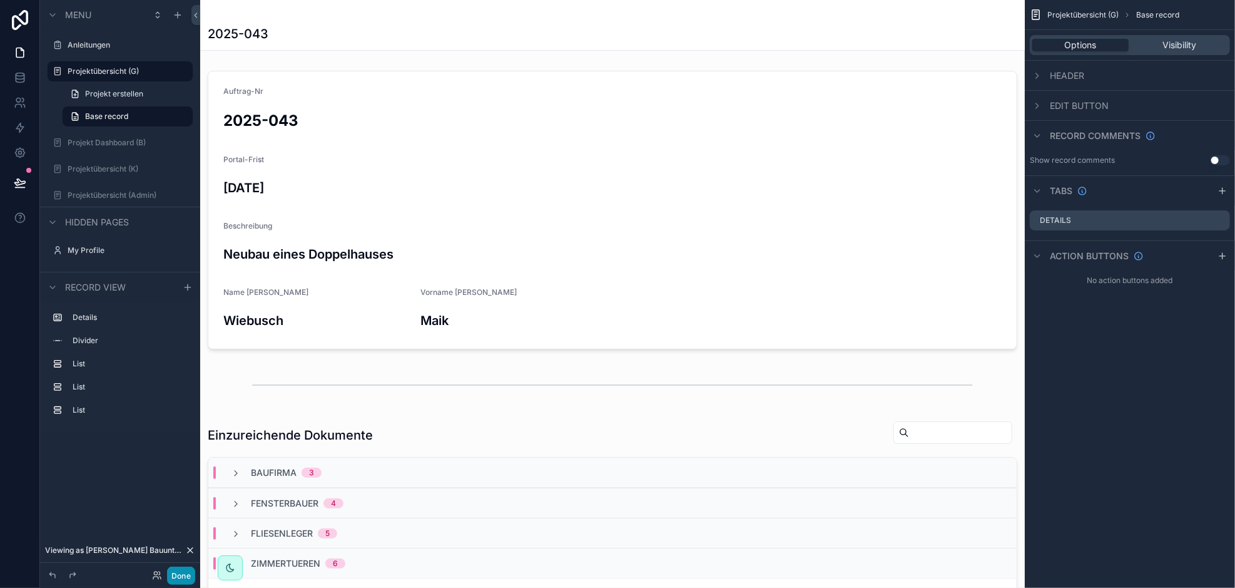
click at [180, 573] on button "Done" at bounding box center [181, 575] width 28 height 18
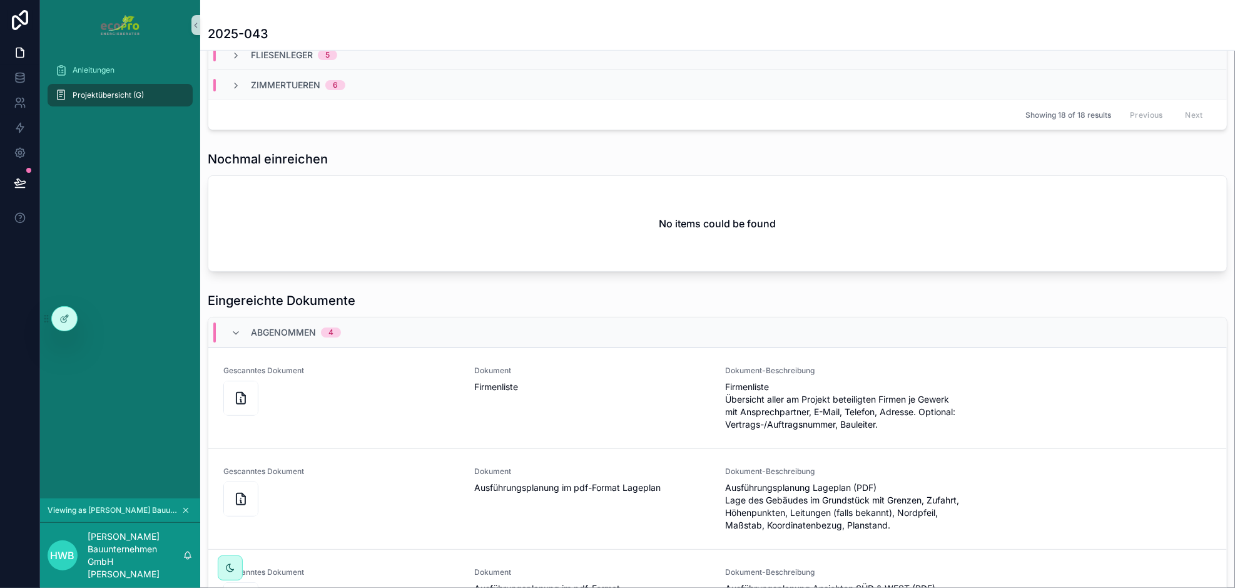
scroll to position [501, 0]
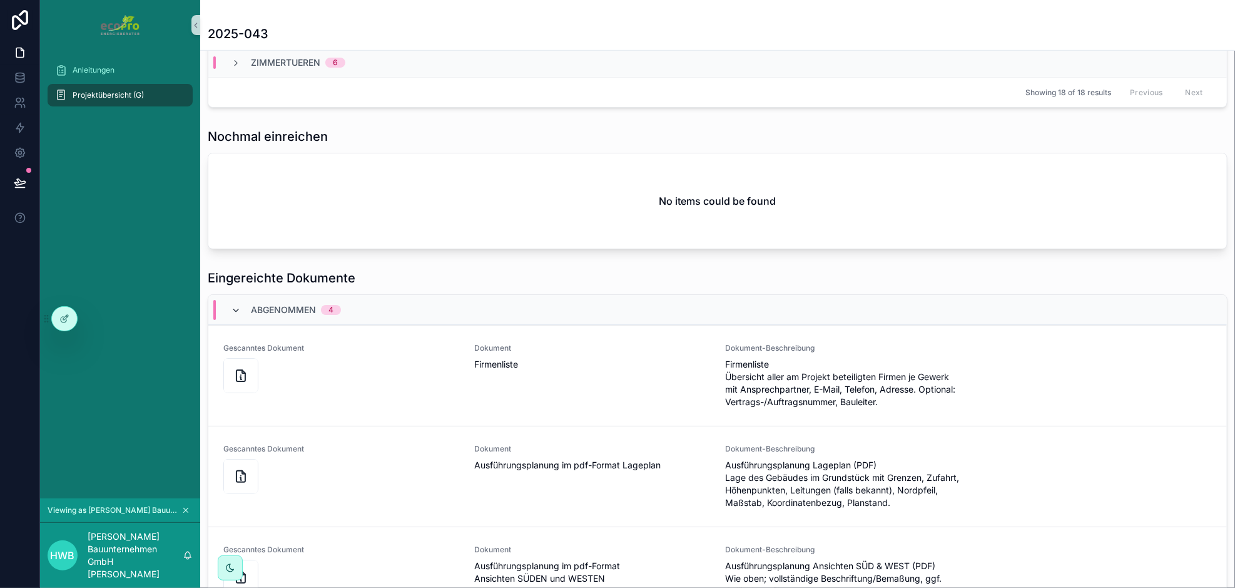
click at [238, 308] on icon "scrollable content" at bounding box center [236, 310] width 10 height 10
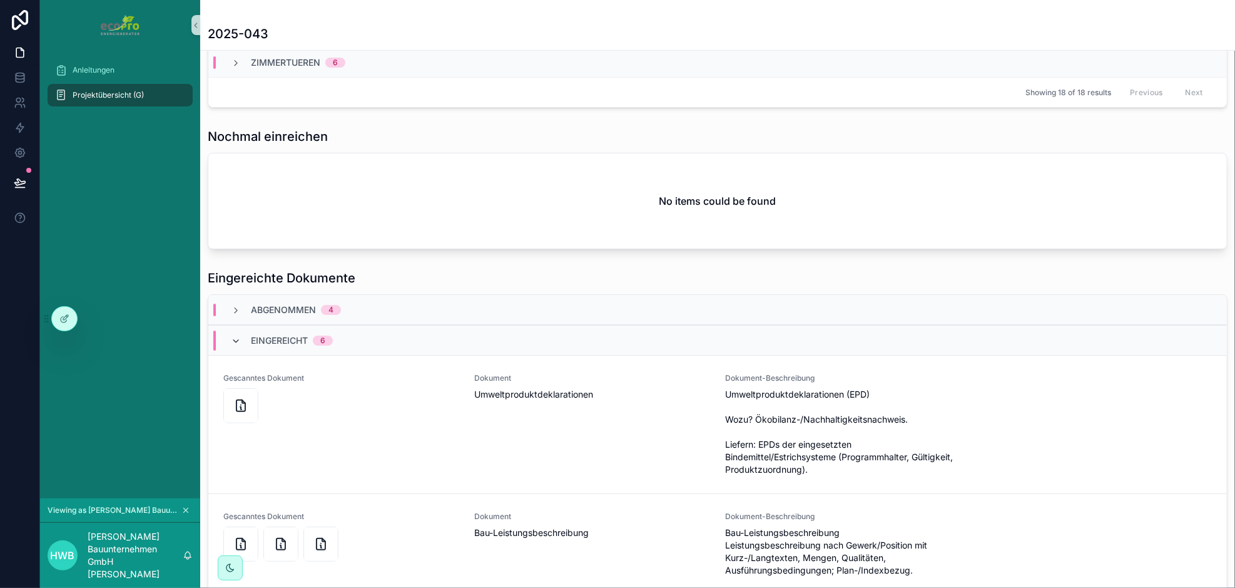
click at [237, 337] on icon "scrollable content" at bounding box center [236, 341] width 10 height 10
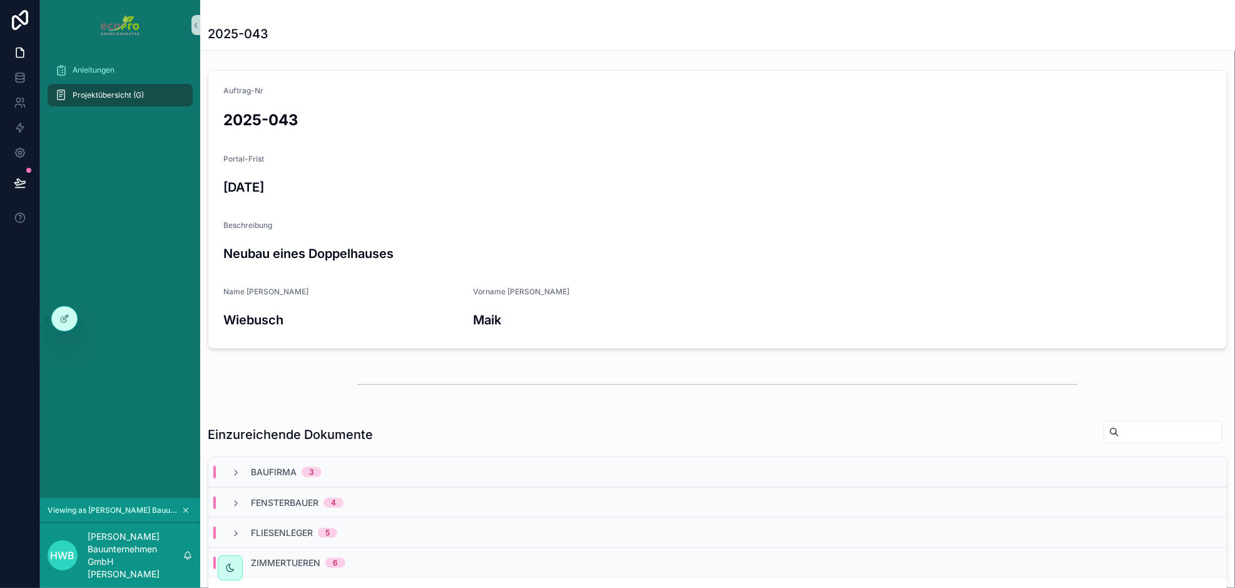
scroll to position [0, 0]
click at [86, 92] on span "Projektübersicht (G)" at bounding box center [108, 95] width 71 height 10
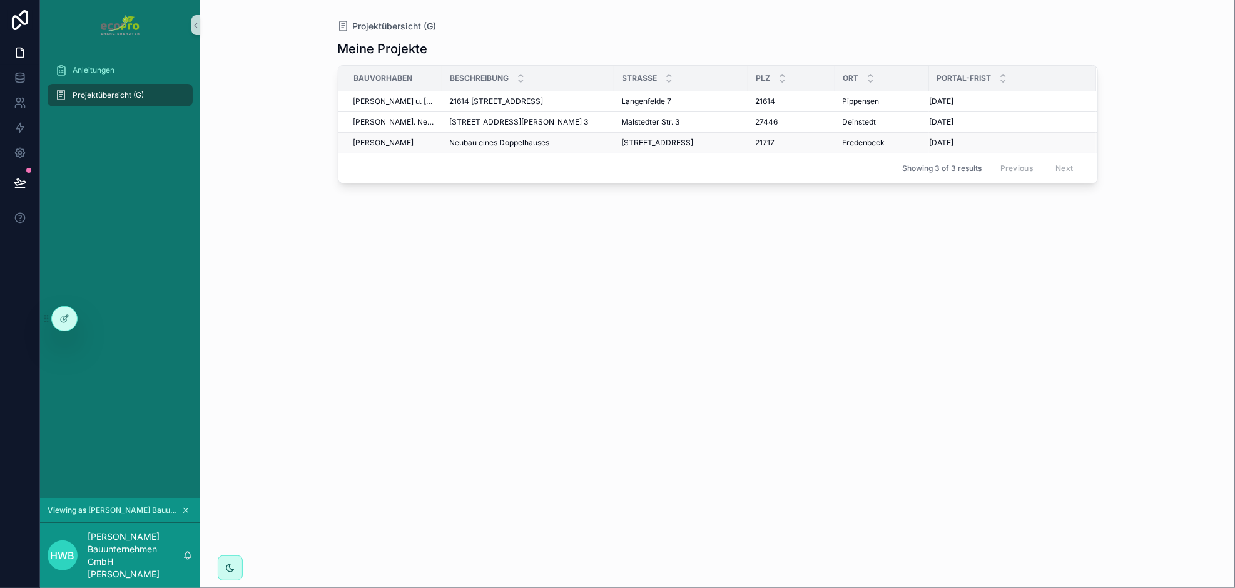
click at [526, 142] on span "Neubau eines Doppelhauses" at bounding box center [500, 143] width 100 height 10
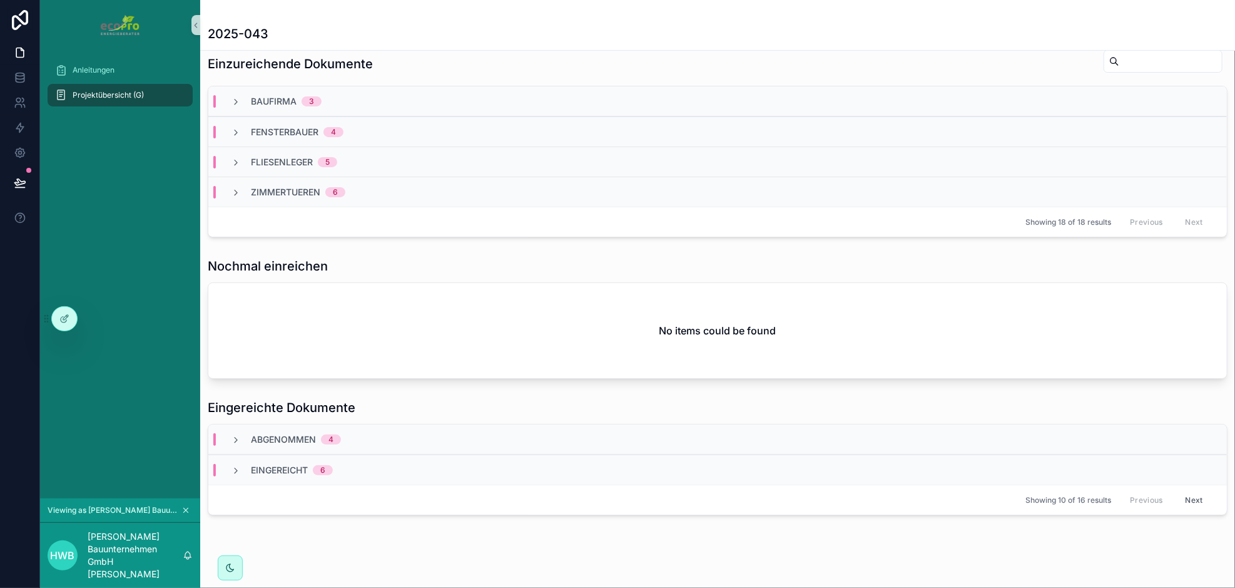
scroll to position [375, 0]
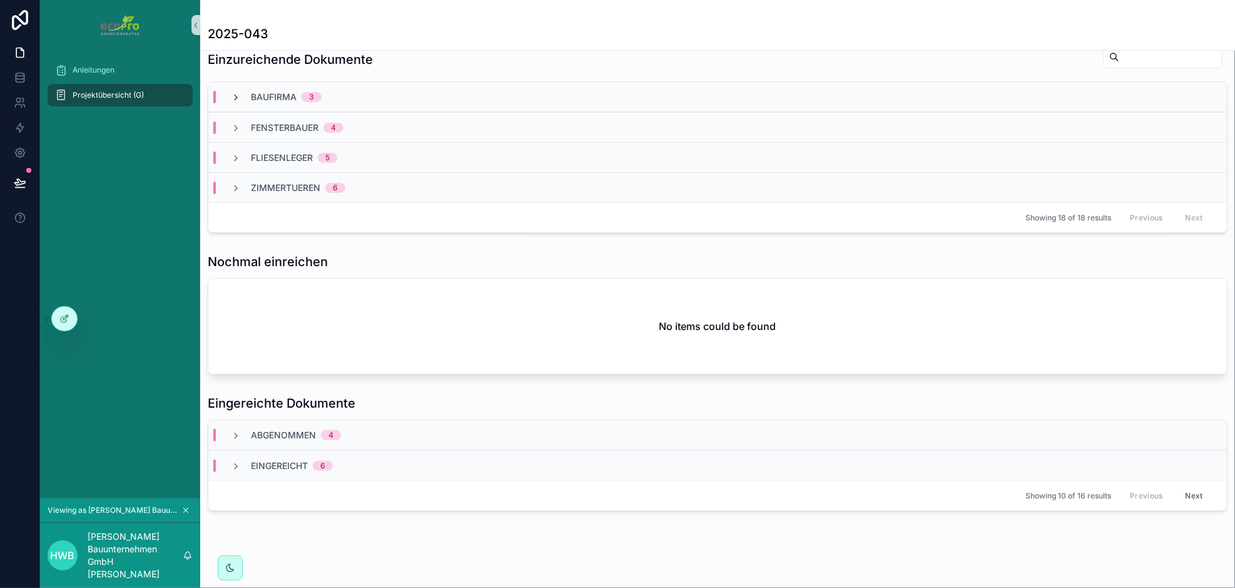
click at [233, 96] on icon "scrollable content" at bounding box center [236, 98] width 10 height 10
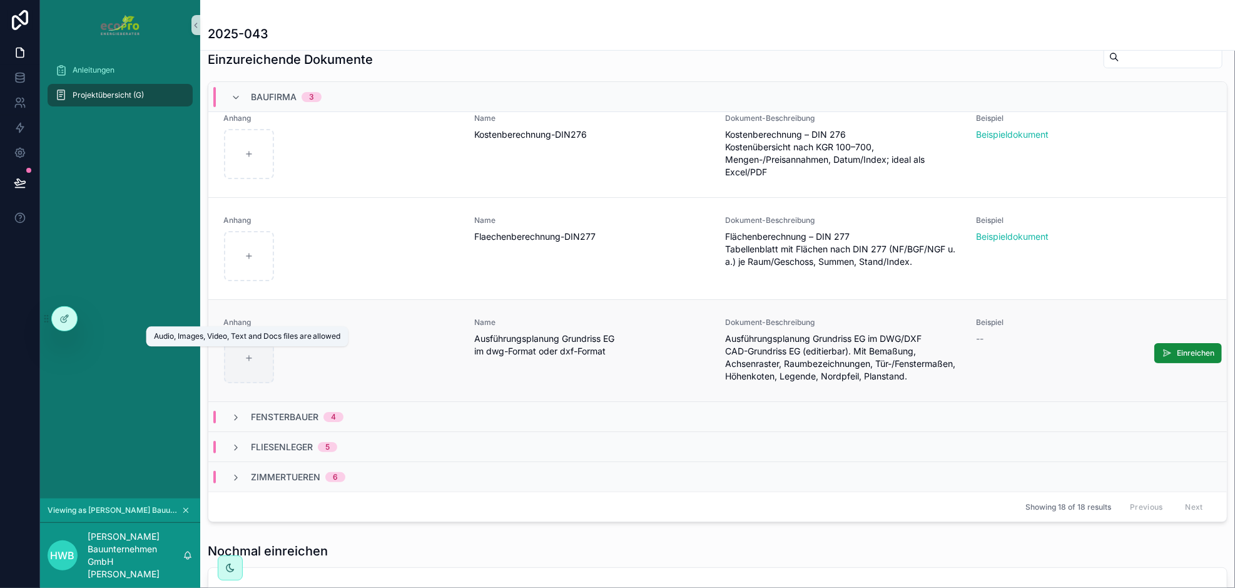
scroll to position [26, 0]
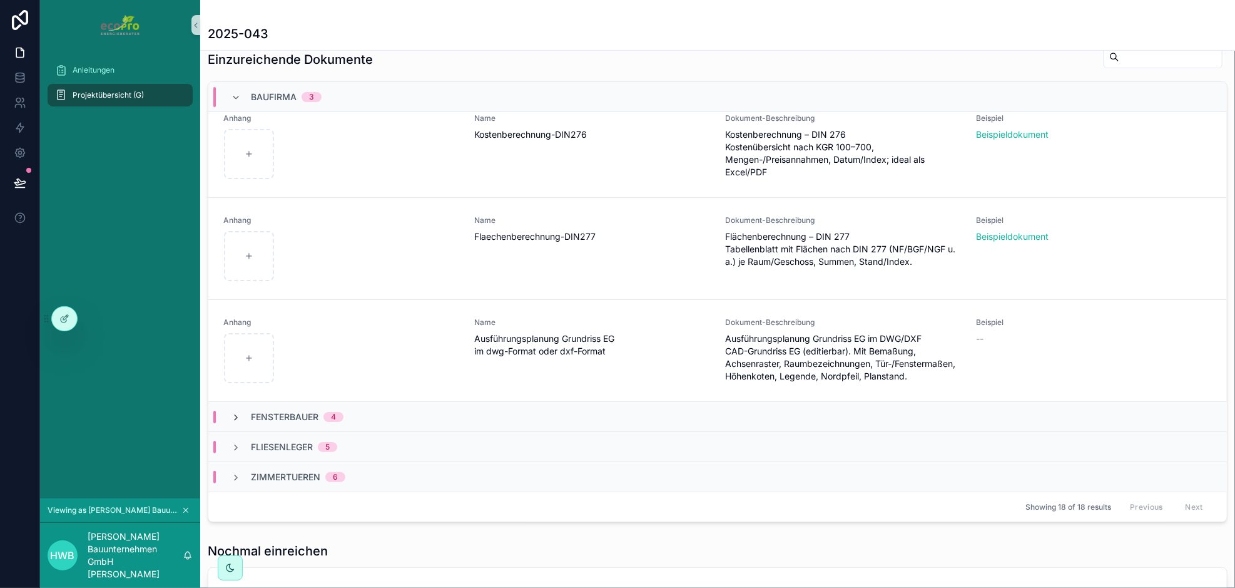
click at [233, 422] on icon "scrollable content" at bounding box center [236, 417] width 10 height 10
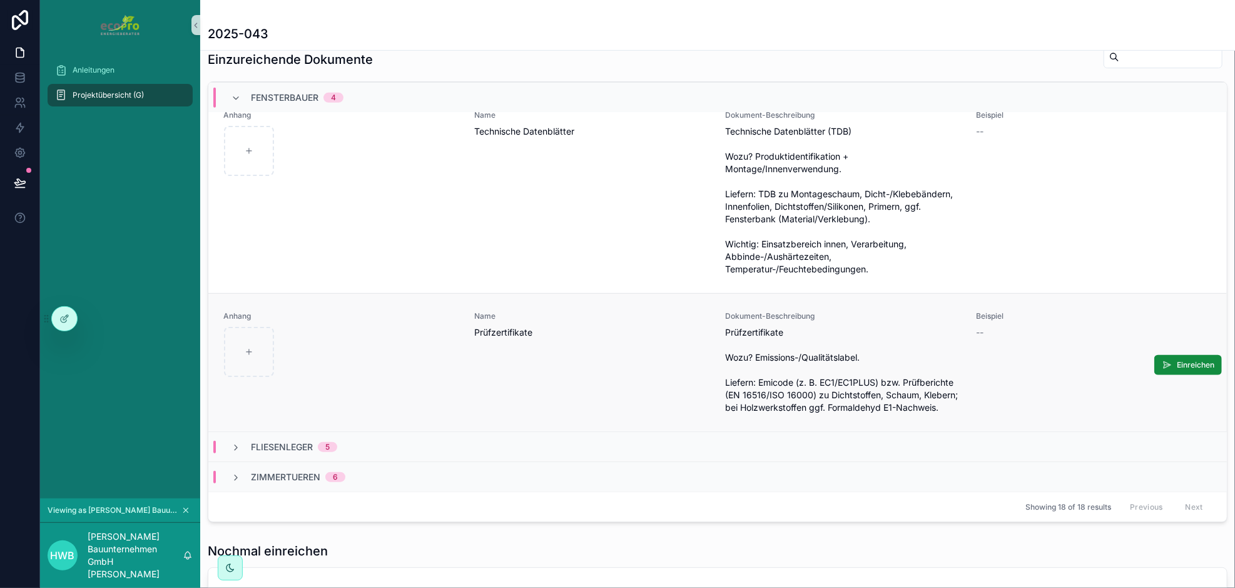
scroll to position [679, 0]
click at [234, 445] on icon "scrollable content" at bounding box center [236, 447] width 10 height 10
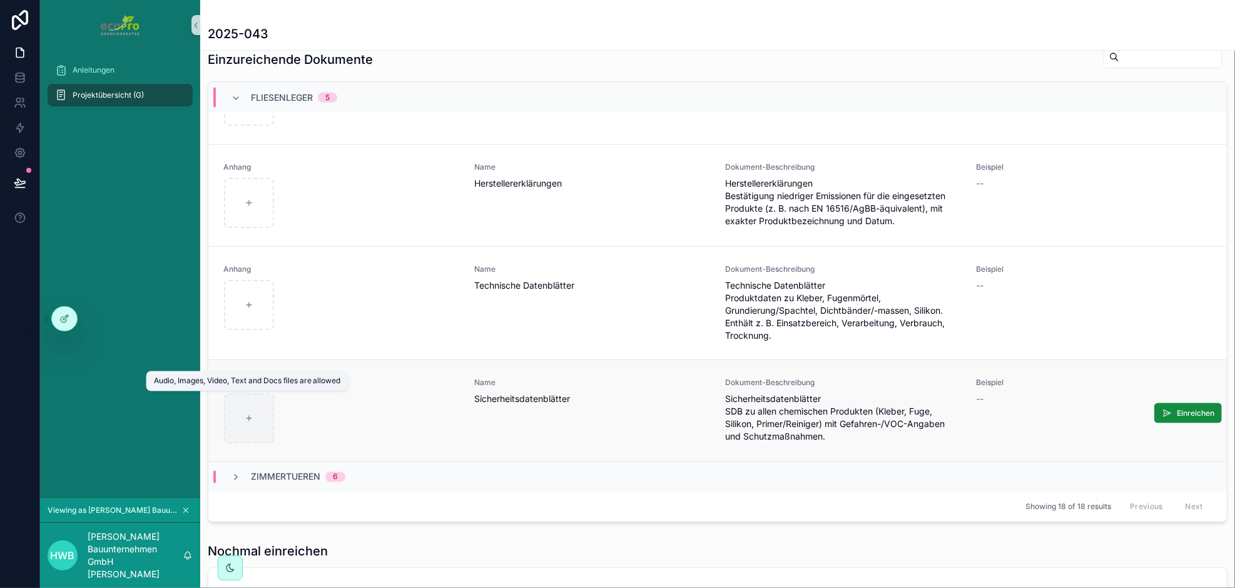
scroll to position [1200, 0]
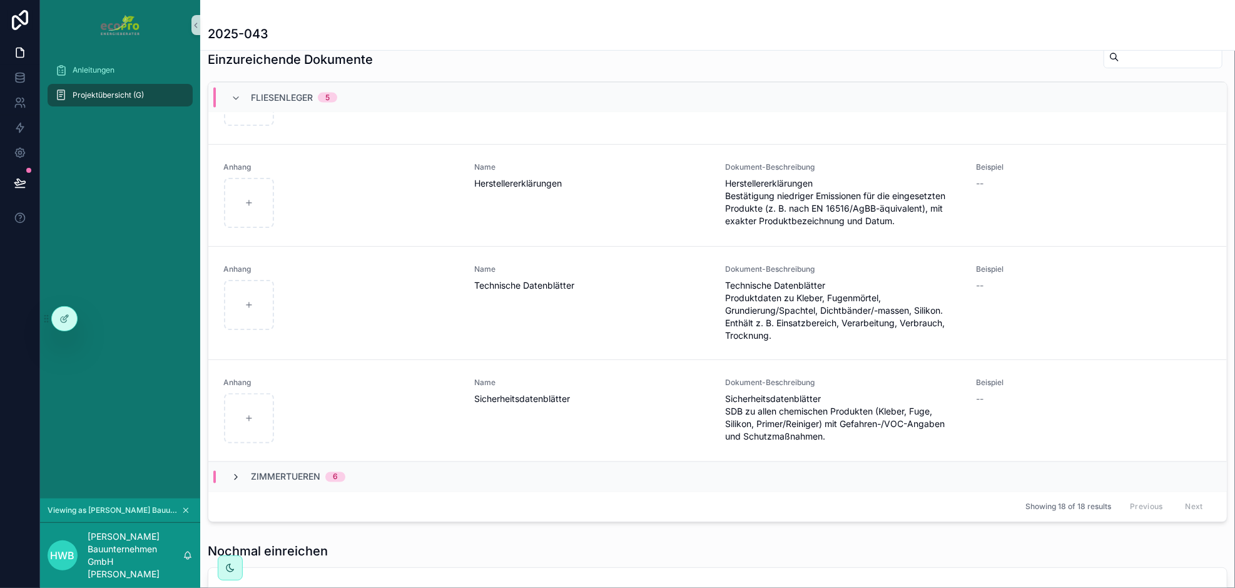
click at [233, 474] on icon "scrollable content" at bounding box center [236, 477] width 10 height 10
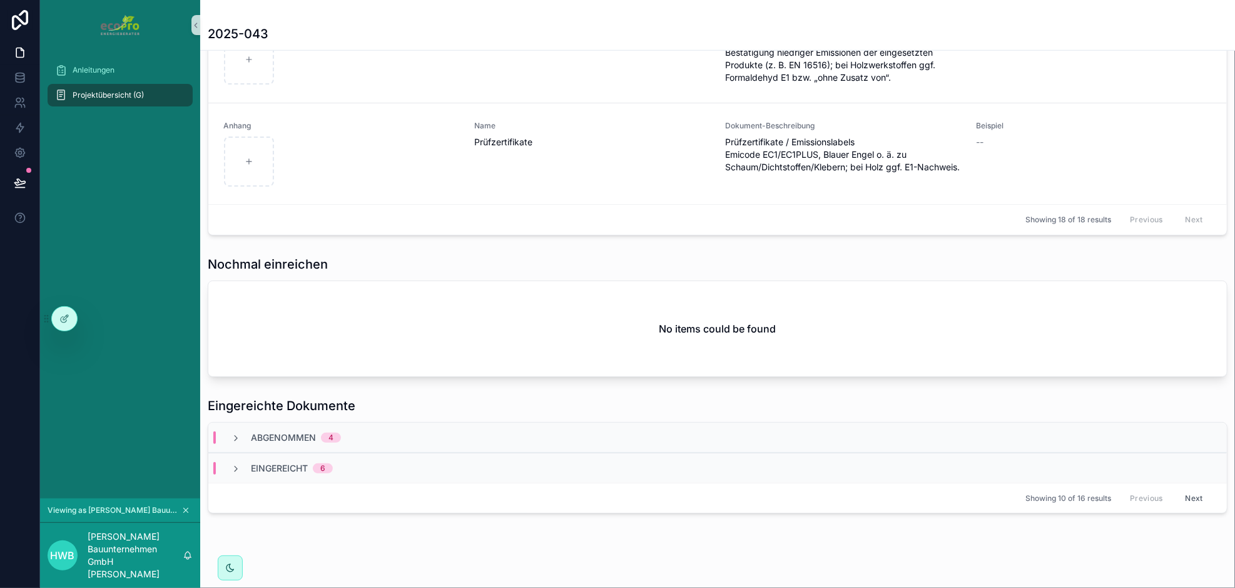
scroll to position [671, 0]
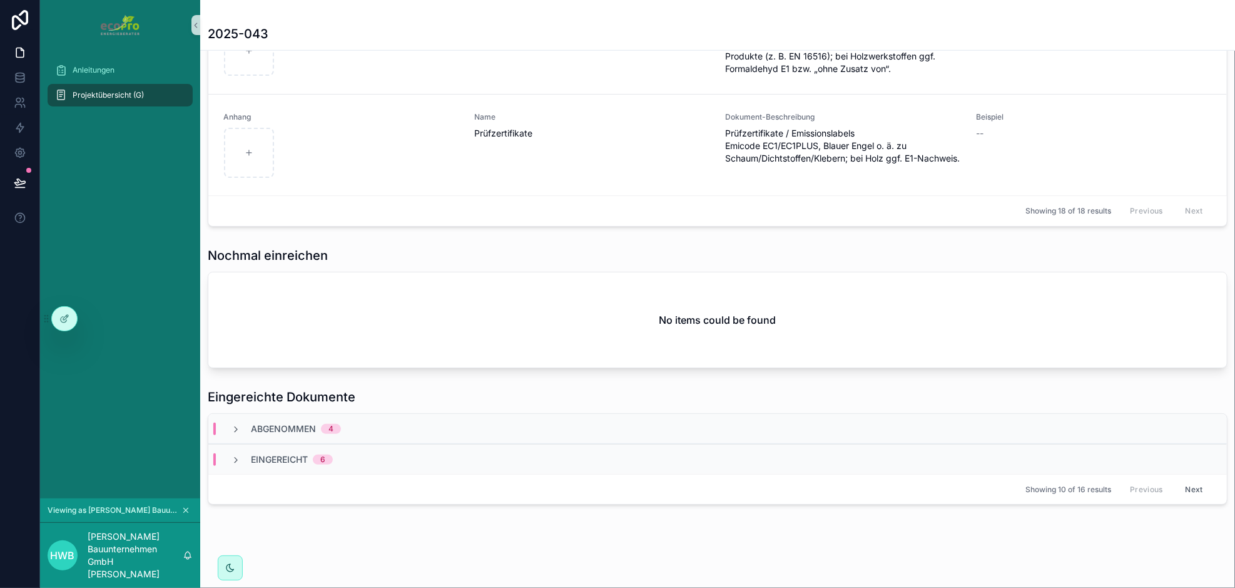
click at [115, 93] on span "Projektübersicht (G)" at bounding box center [108, 95] width 71 height 10
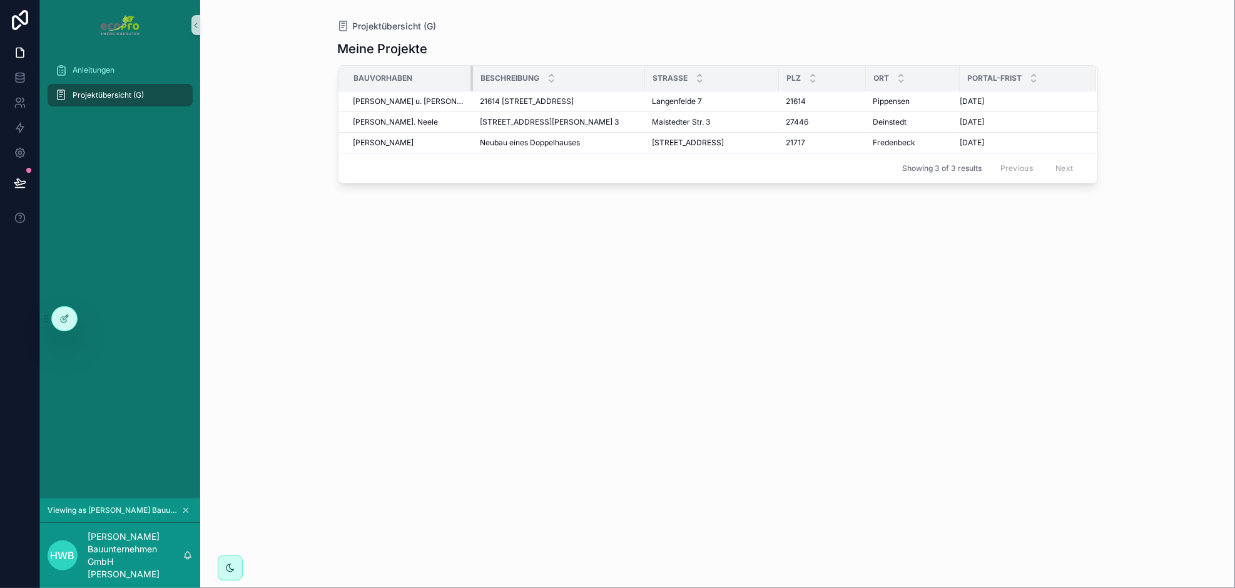
drag, startPoint x: 441, startPoint y: 74, endPoint x: 471, endPoint y: 76, distance: 30.7
click at [471, 76] on tr "Bauvorhaben Beschreibung Strasse Plz Ort Portal-Frist" at bounding box center [718, 79] width 759 height 26
